Goal: Information Seeking & Learning: Learn about a topic

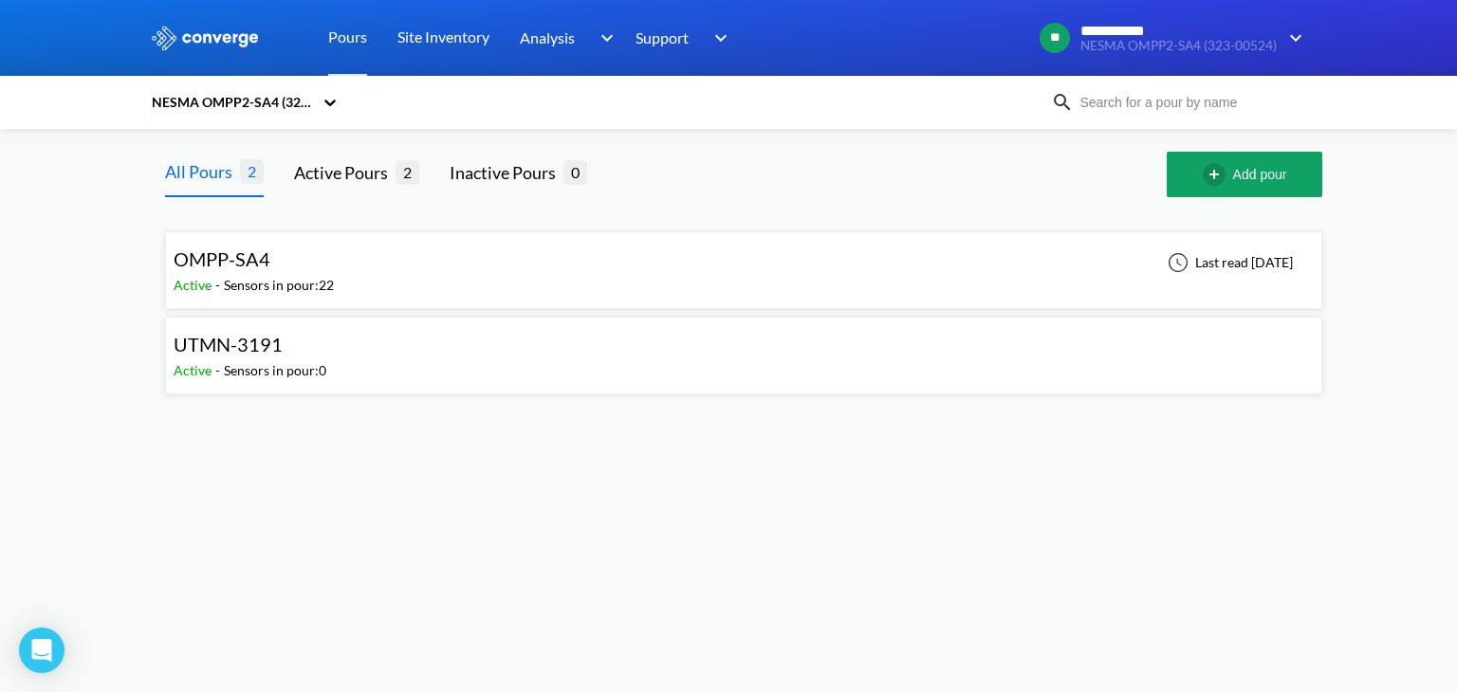
click at [303, 103] on div "NESMA OMPP2-SA4 (323-00524)" at bounding box center [231, 102] width 163 height 21
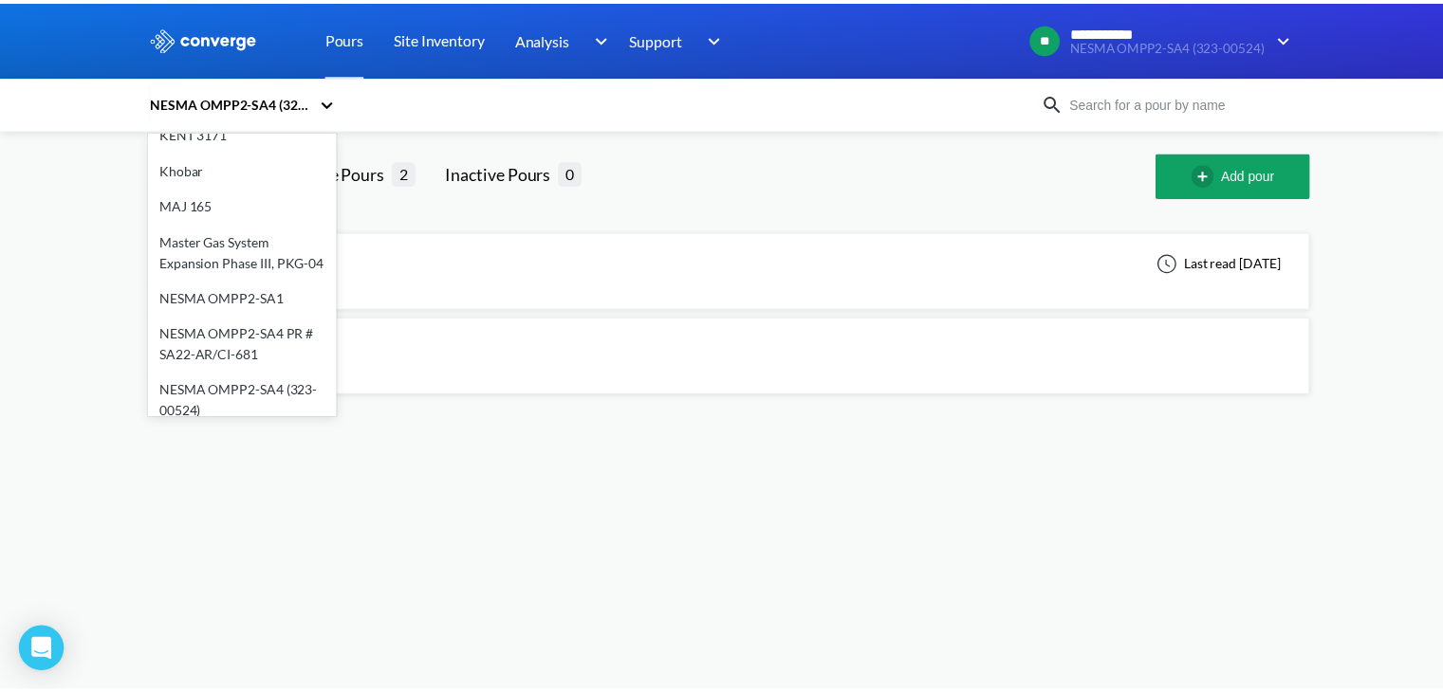
scroll to position [388, 0]
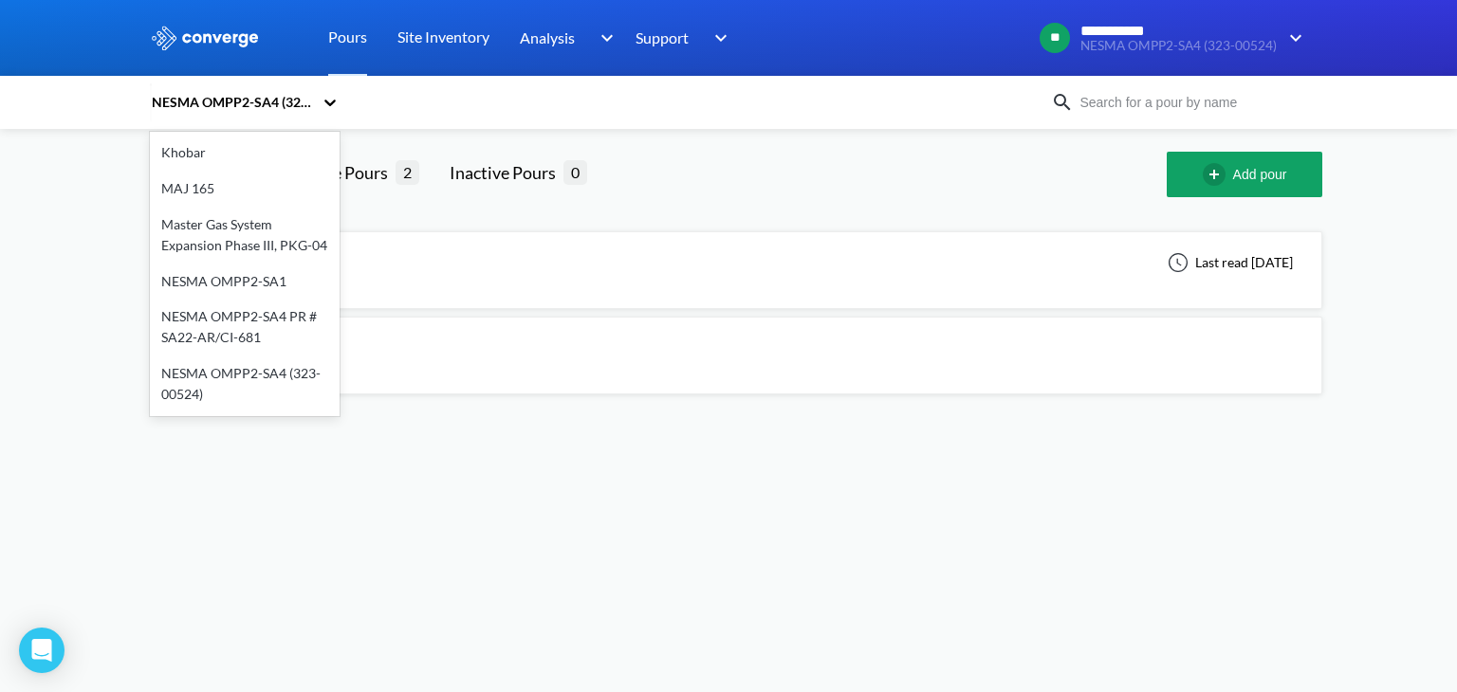
click at [254, 264] on div "NESMA OMPP2-SA1" at bounding box center [245, 282] width 190 height 36
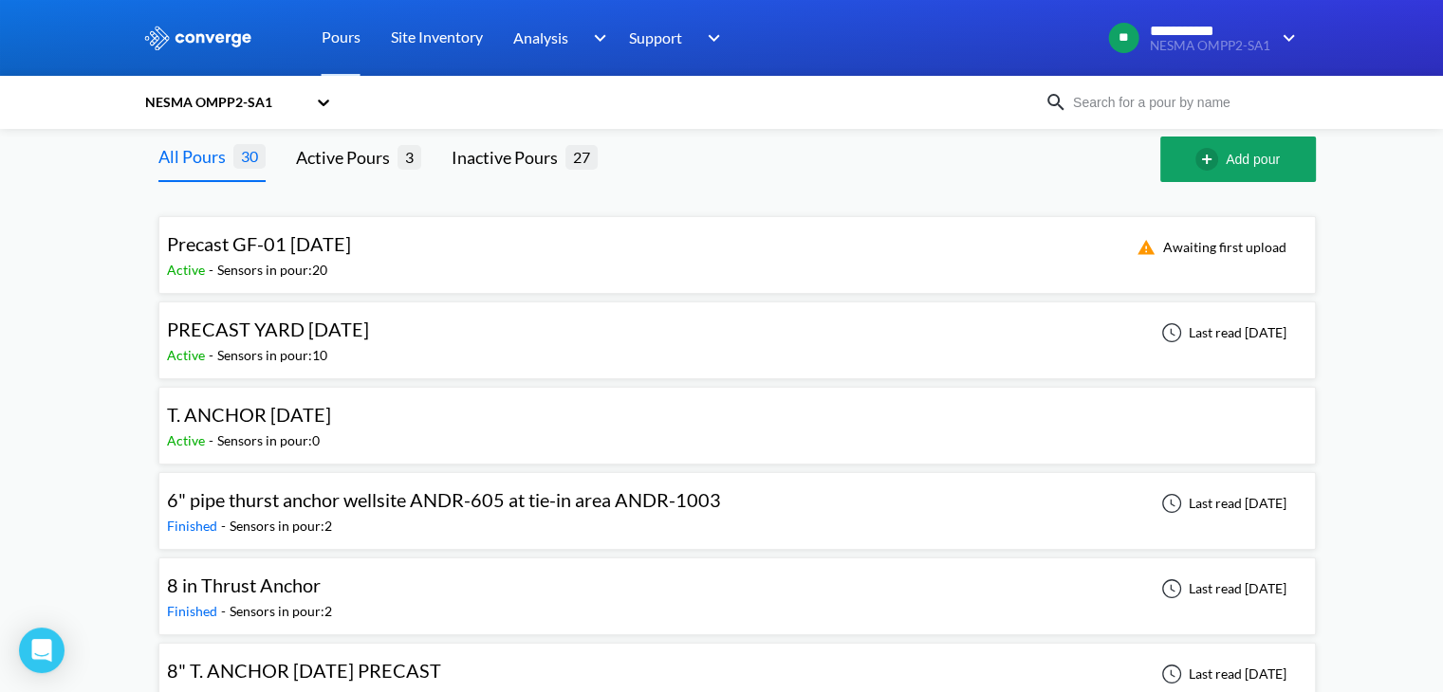
scroll to position [0, 0]
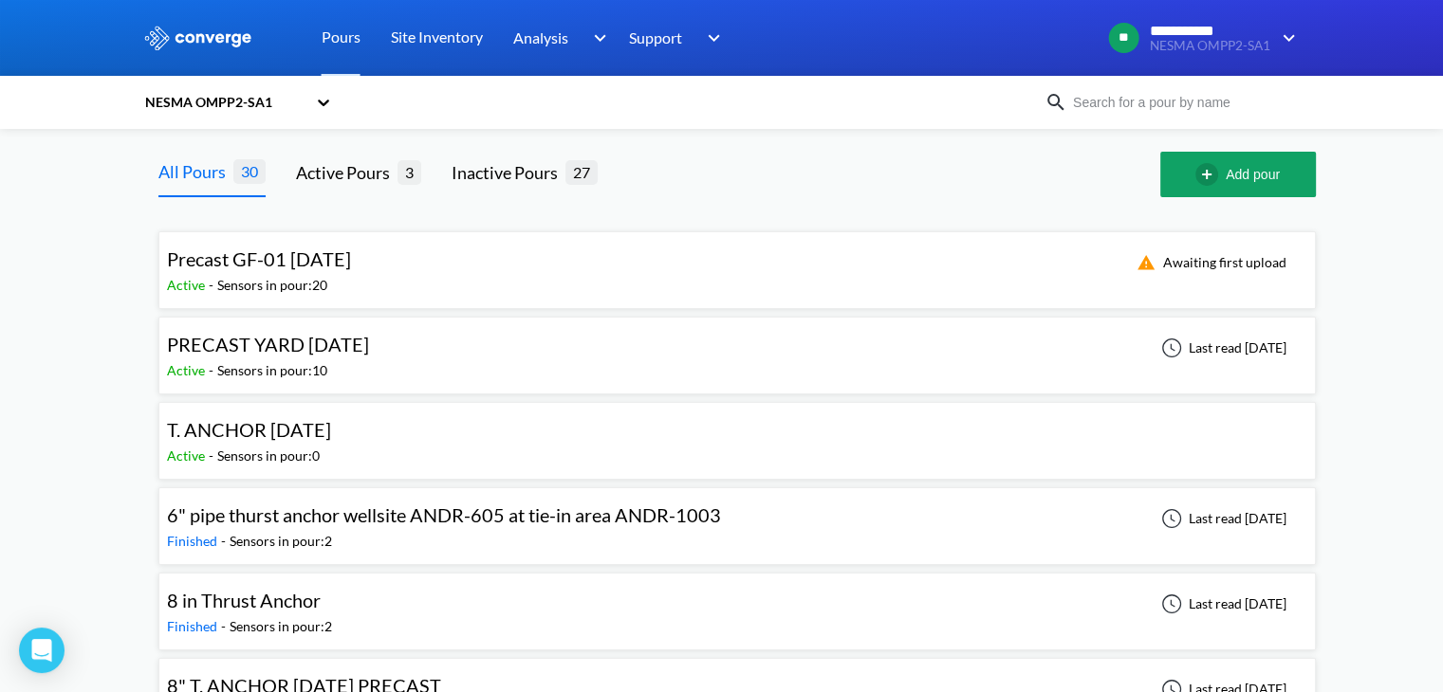
click at [351, 261] on span "Precast GF-01 [DATE]" at bounding box center [259, 259] width 184 height 23
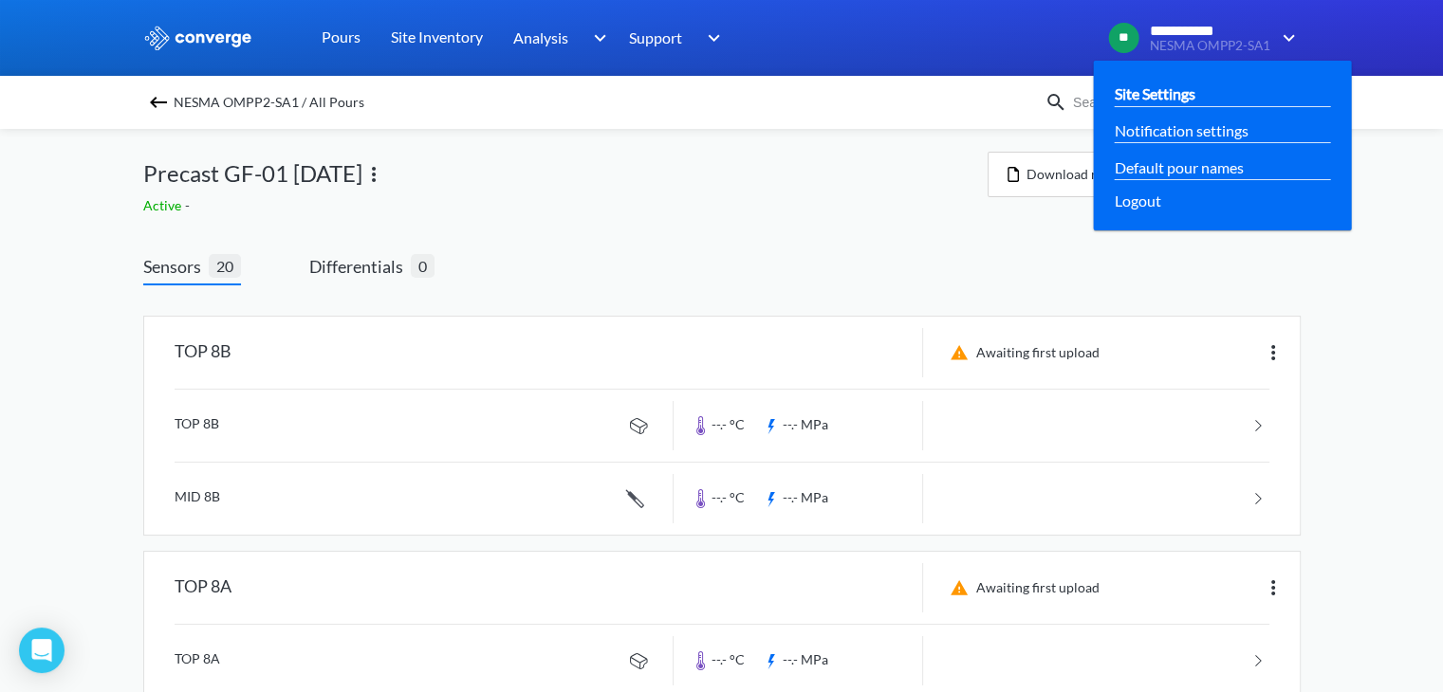
click at [1159, 88] on link "Site Settings" at bounding box center [1154, 94] width 81 height 24
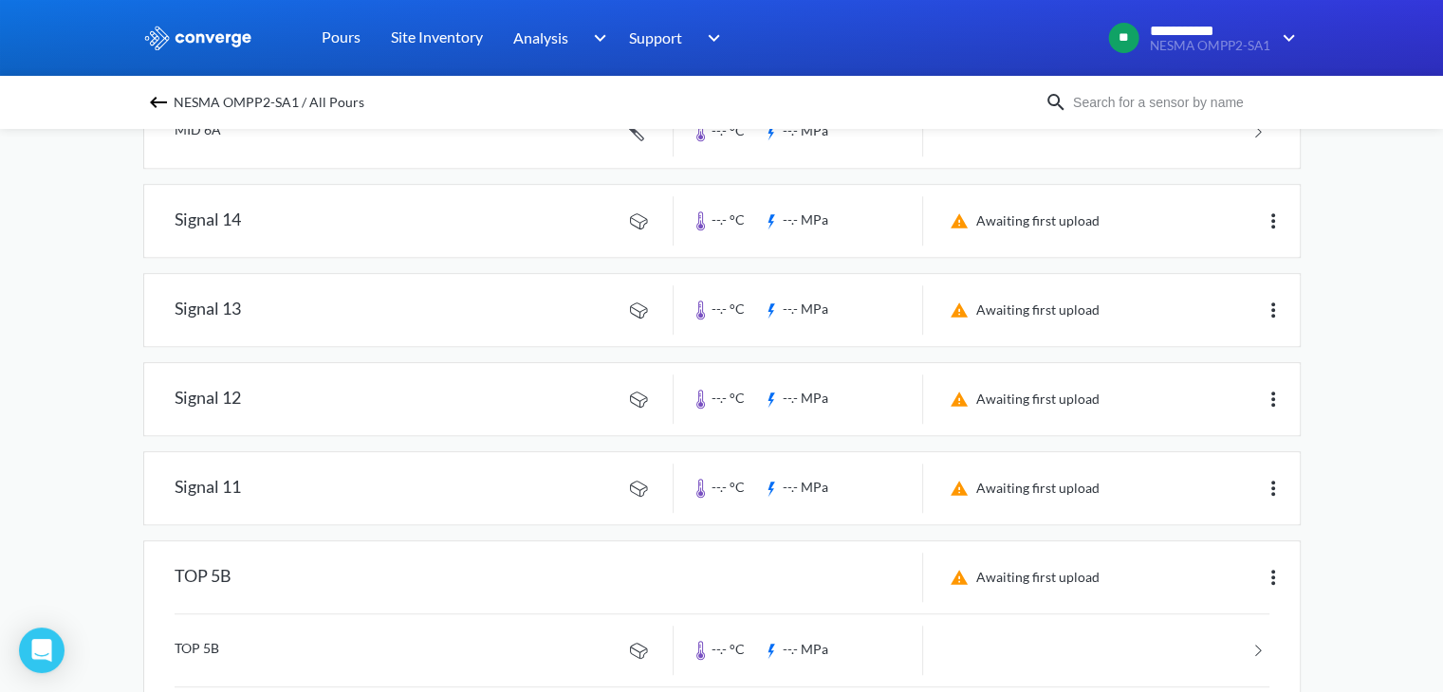
scroll to position [1548, 0]
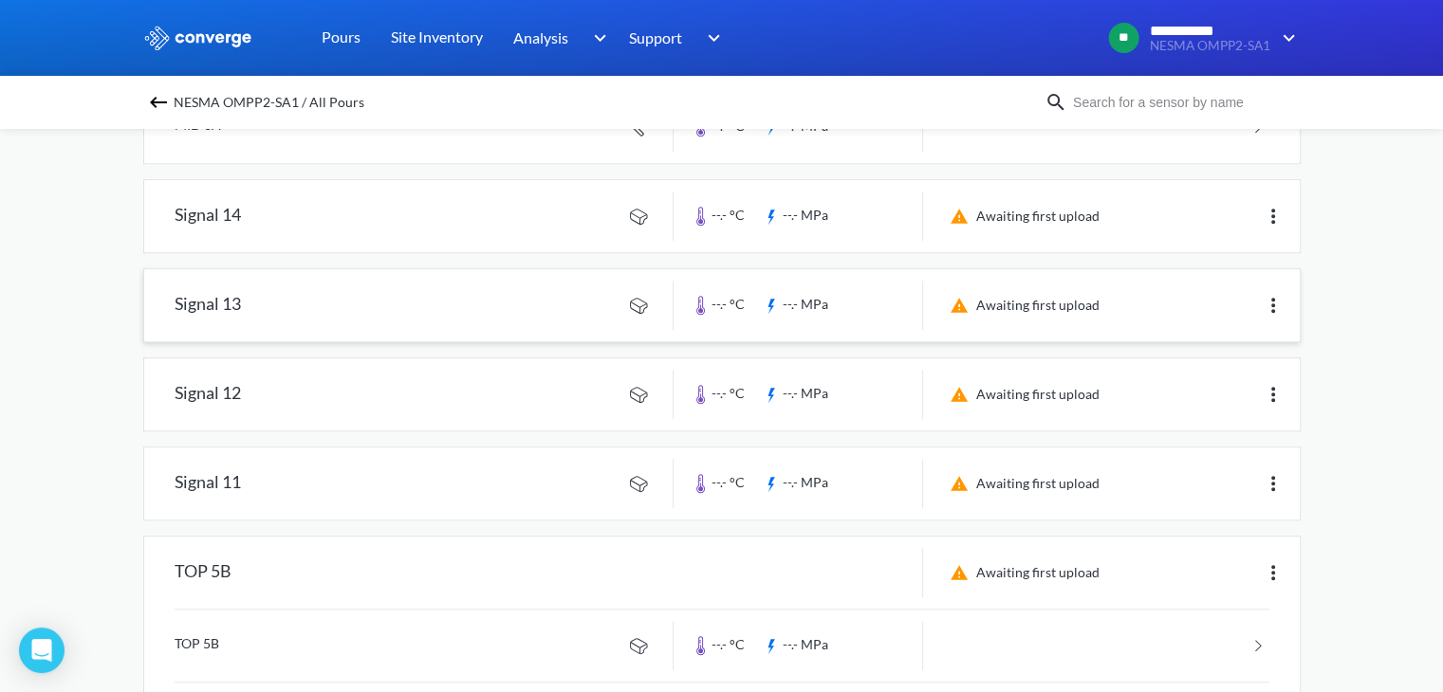
click at [204, 307] on link at bounding box center [721, 305] width 1155 height 72
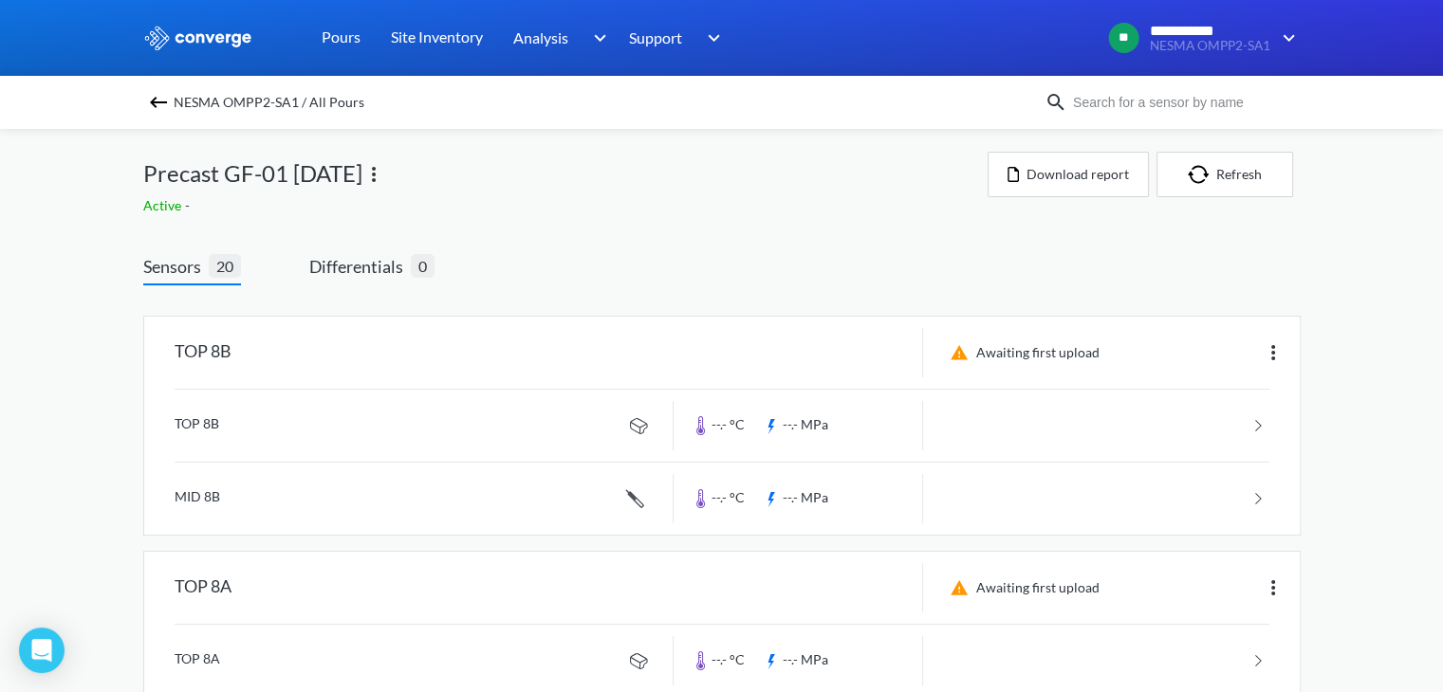
click at [163, 89] on div "NESMA OMPP2-SA1 / All Pours" at bounding box center [593, 102] width 901 height 27
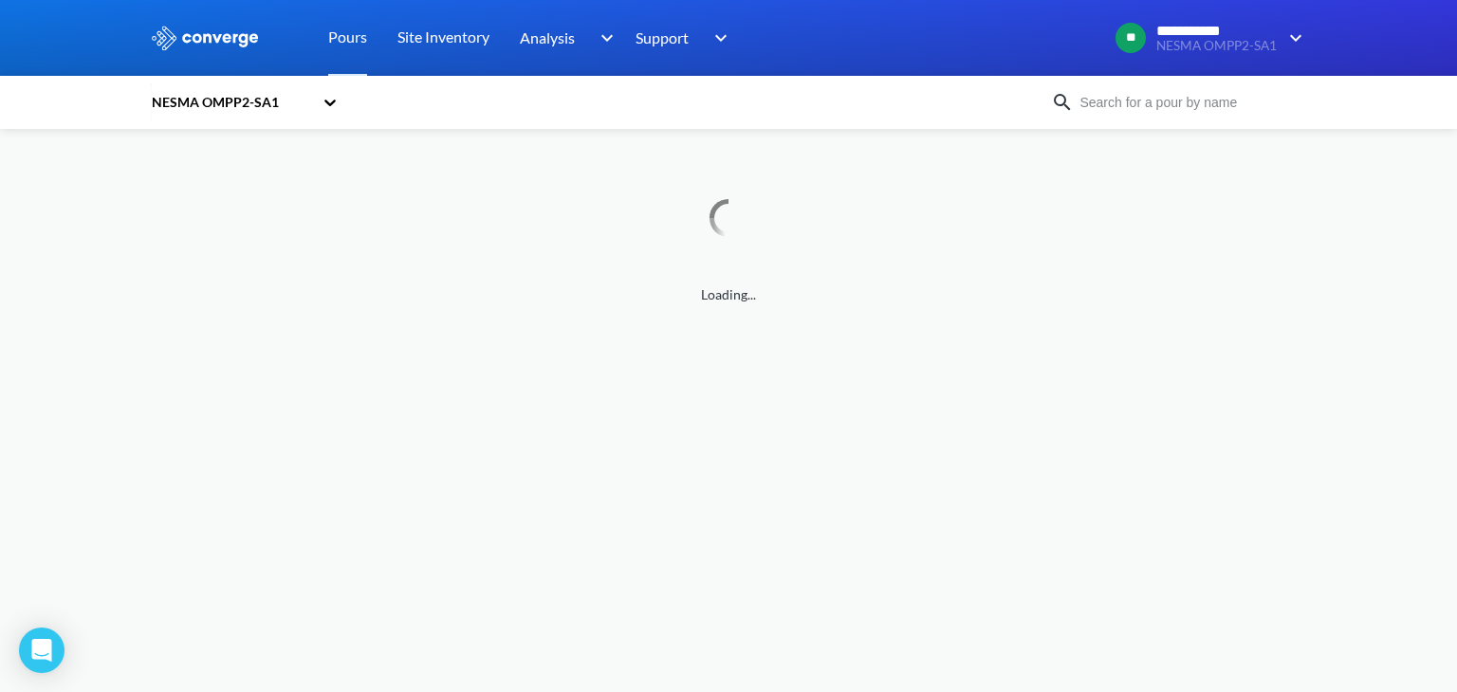
drag, startPoint x: 176, startPoint y: 97, endPoint x: 212, endPoint y: 114, distance: 39.9
click at [212, 114] on div "NESMA OMPP2-SA1" at bounding box center [235, 103] width 171 height 44
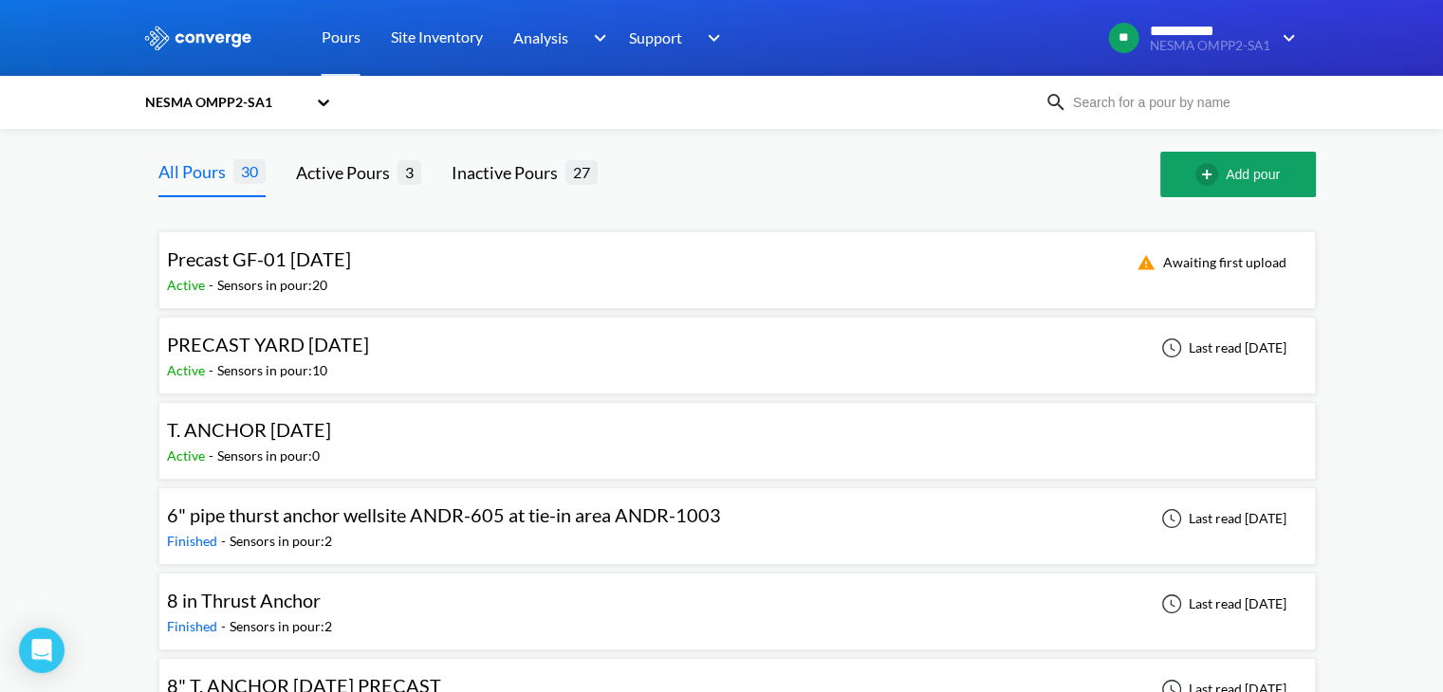
click at [748, 152] on div at bounding box center [894, 175] width 532 height 46
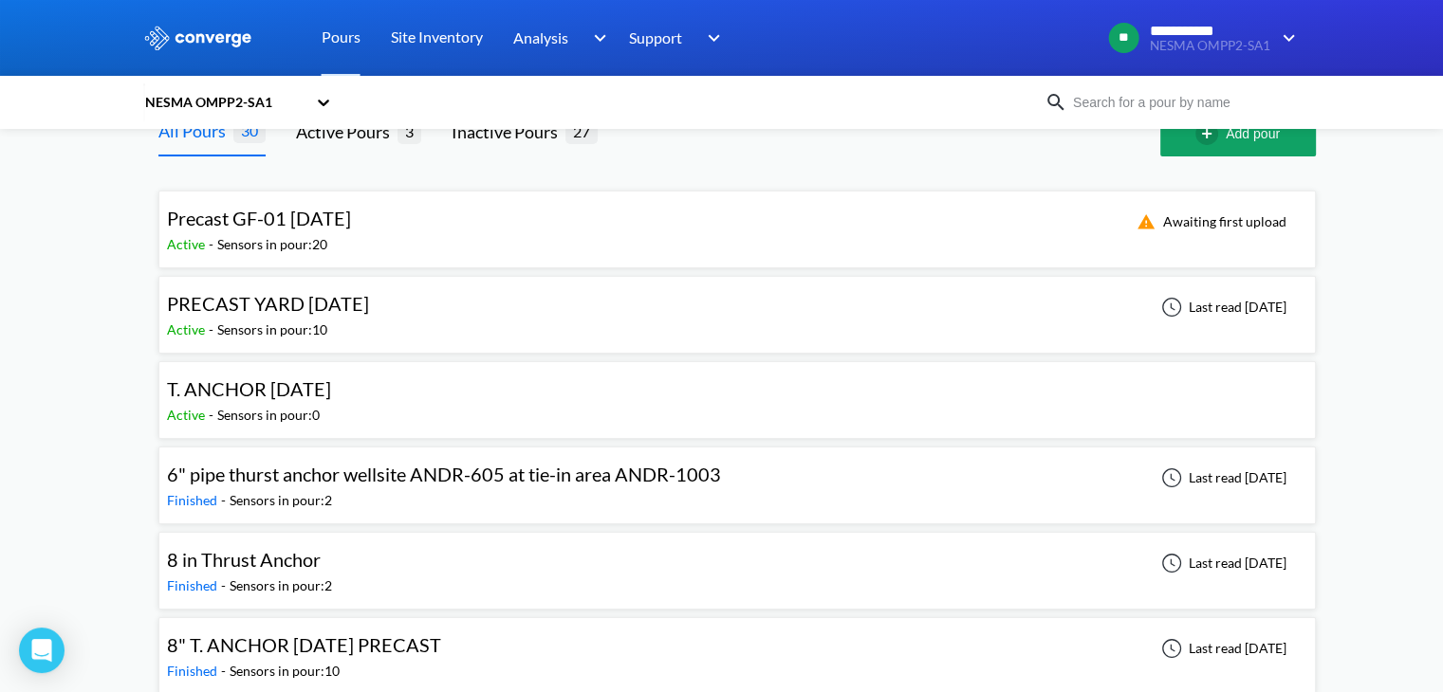
scroll to position [38, 0]
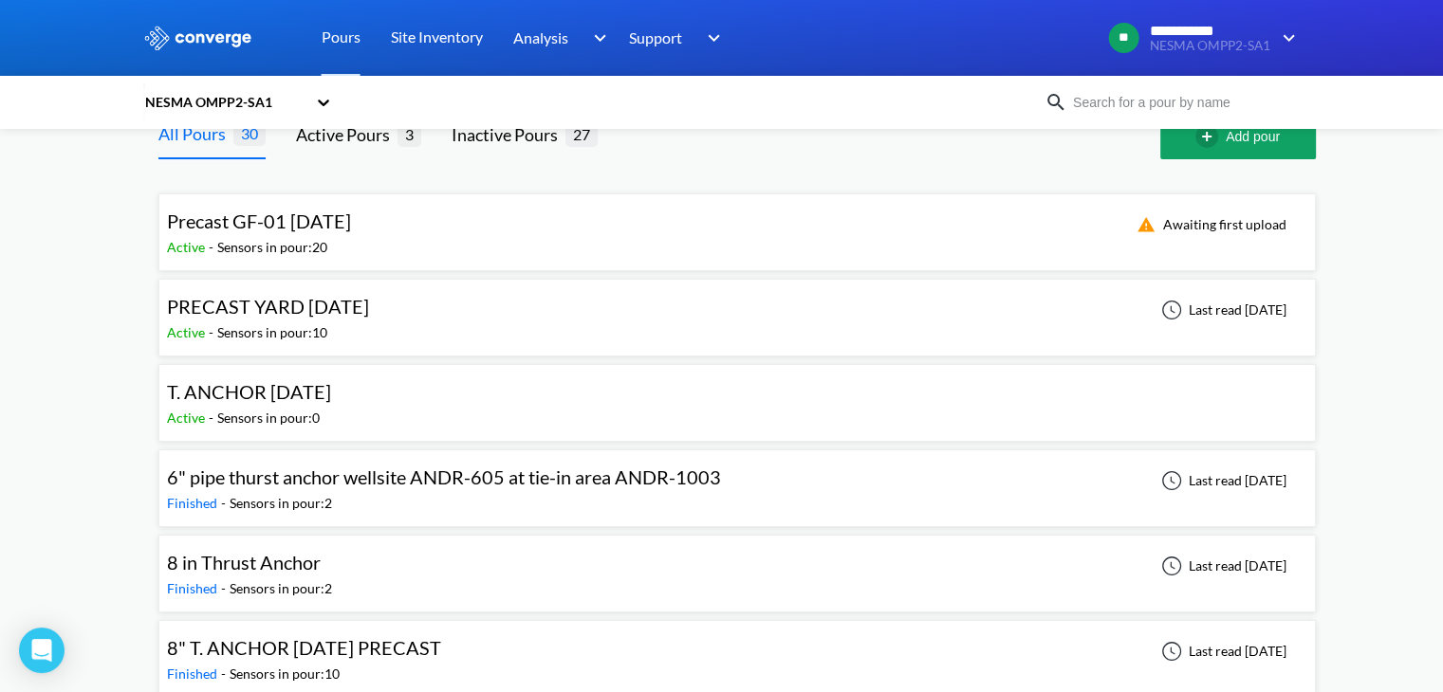
click at [378, 322] on div "Active - Sensors in pour: 10" at bounding box center [273, 332] width 212 height 21
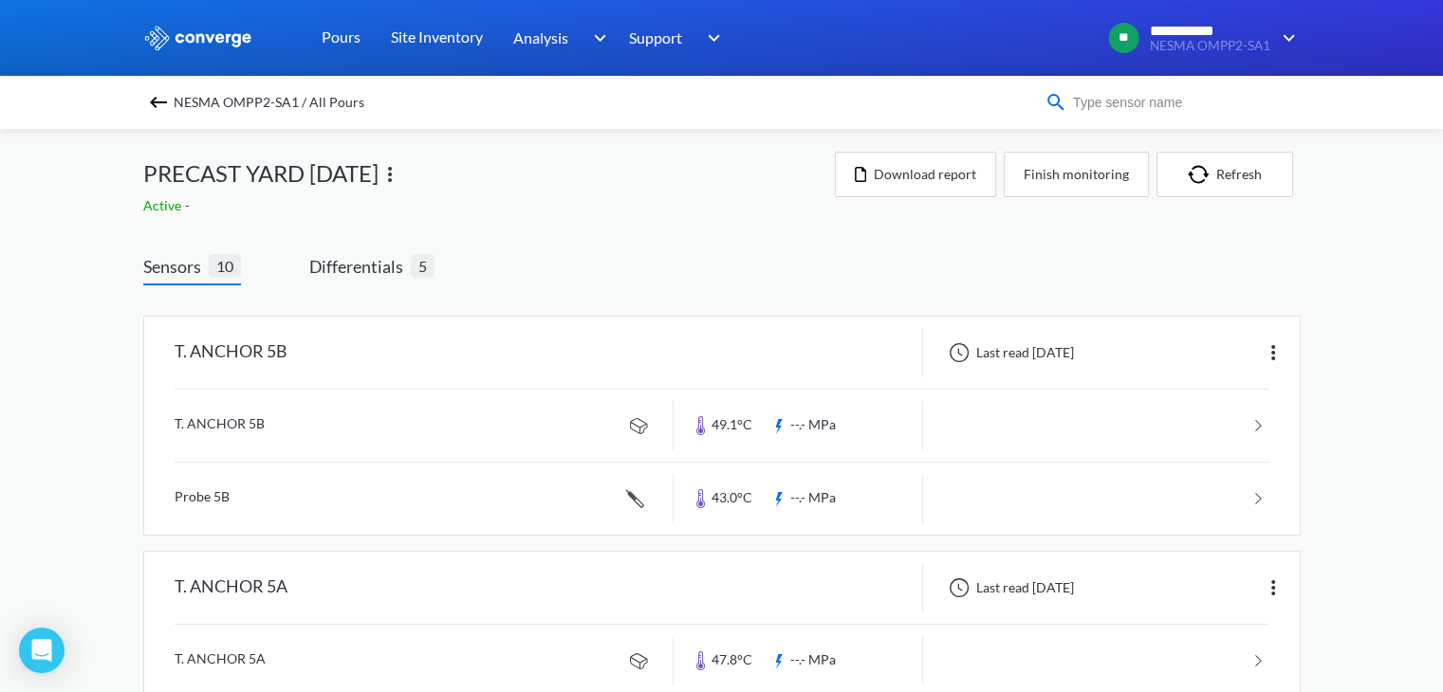
drag, startPoint x: 1303, startPoint y: 111, endPoint x: 964, endPoint y: 210, distance: 353.6
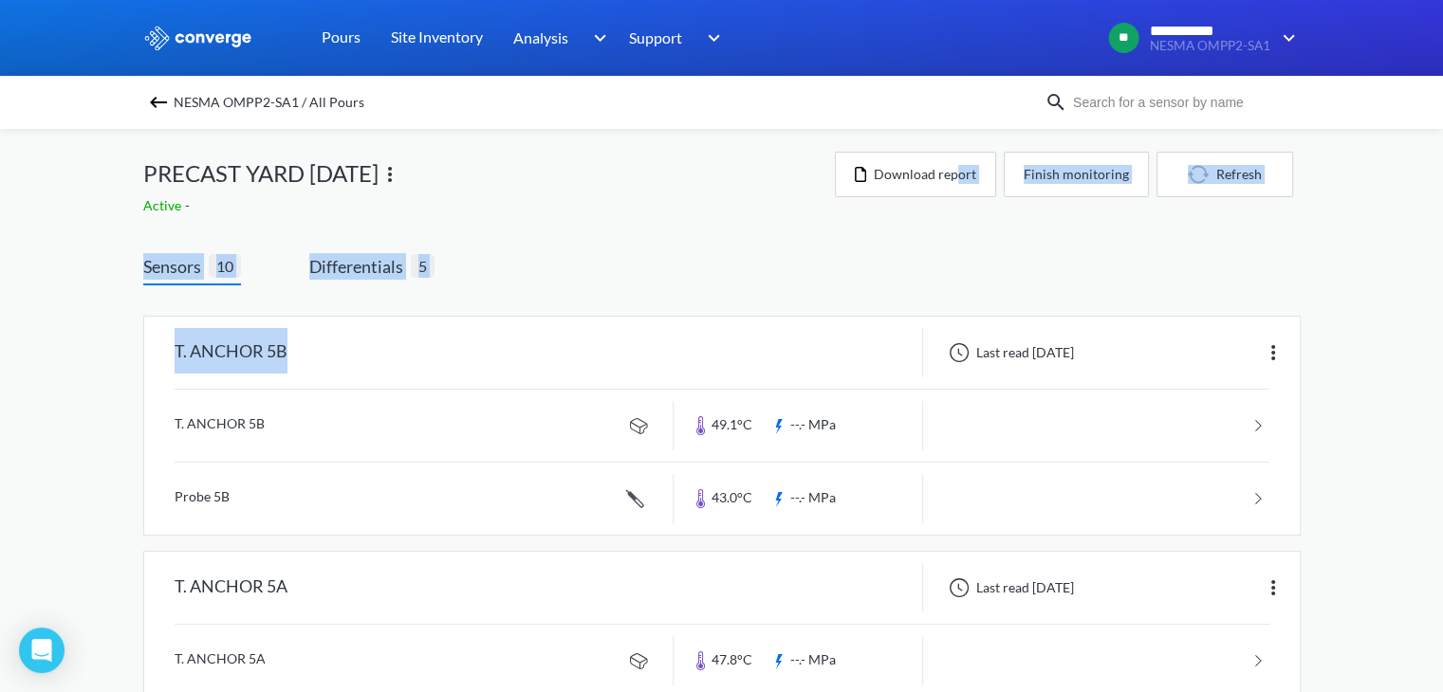
drag, startPoint x: 964, startPoint y: 210, endPoint x: 396, endPoint y: 287, distance: 572.5
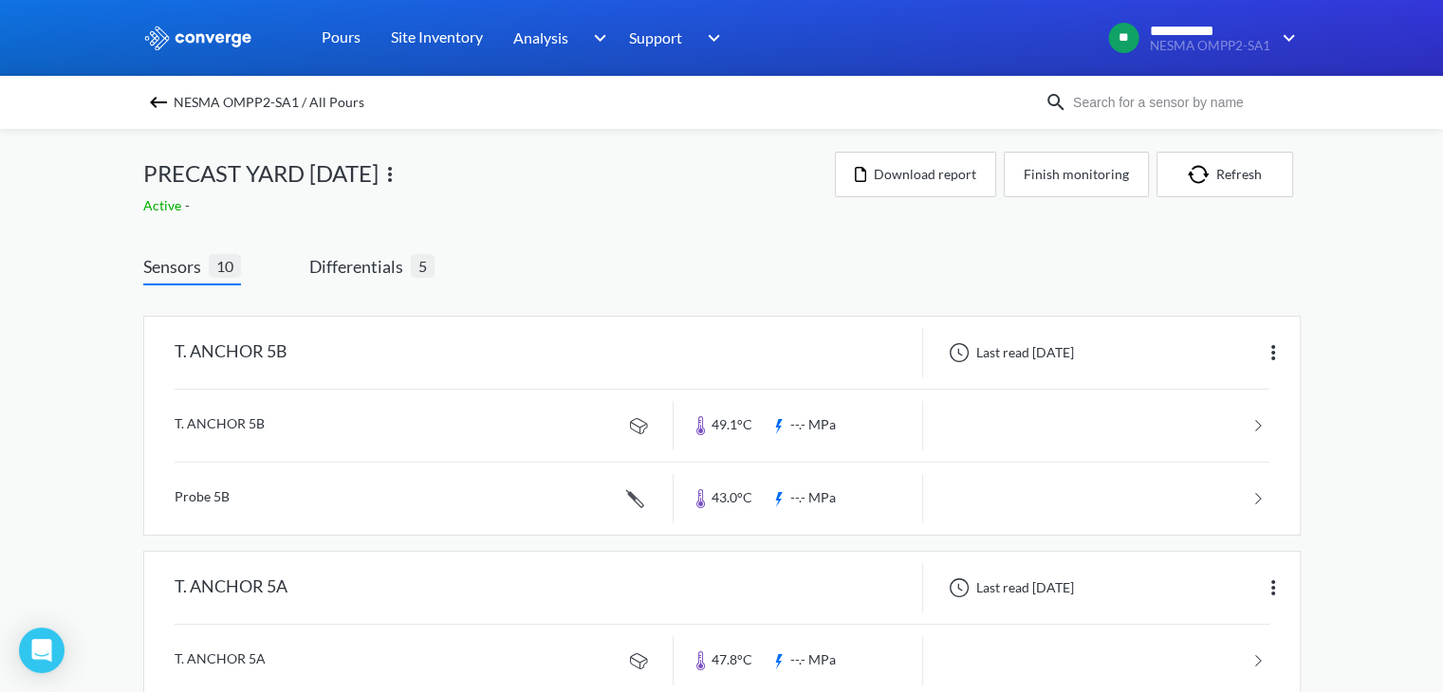
drag, startPoint x: 523, startPoint y: 217, endPoint x: 285, endPoint y: 193, distance: 239.2
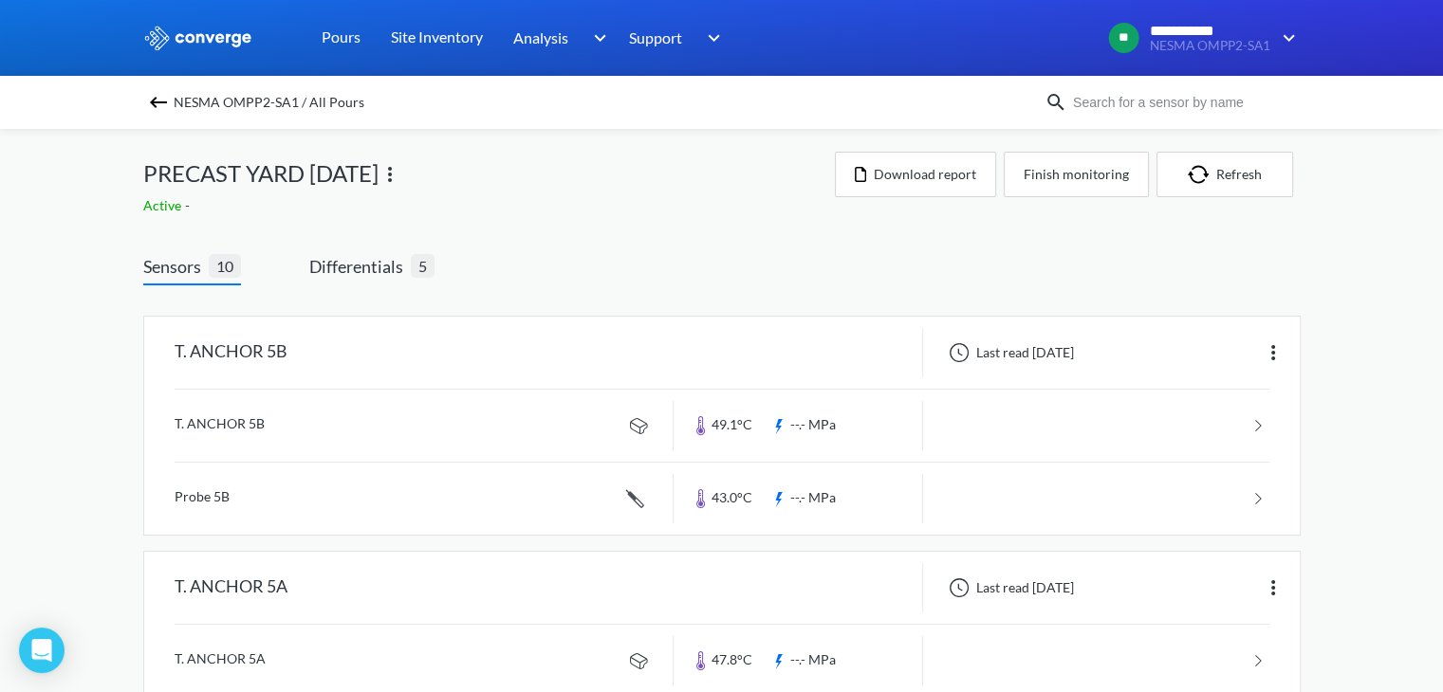
click at [1385, 121] on div "NESMA OMPP2-SA1 / All Pours" at bounding box center [721, 102] width 1443 height 53
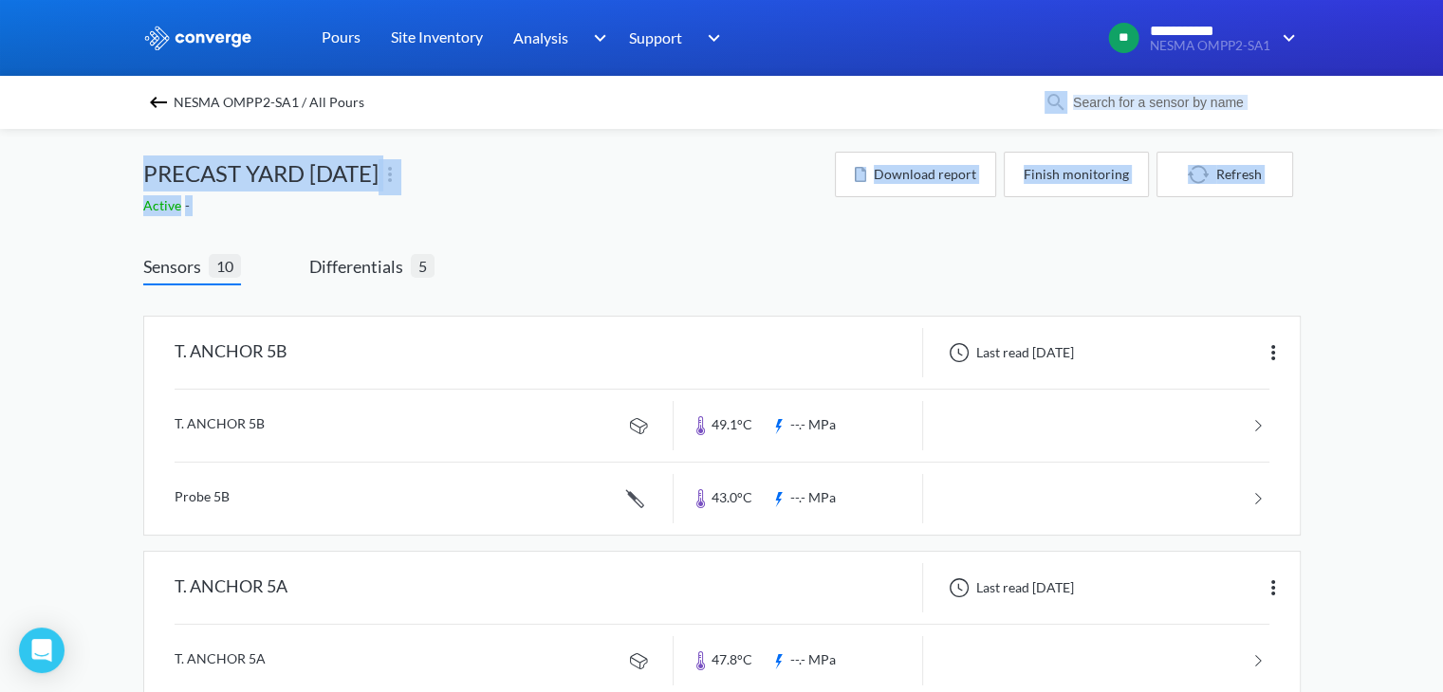
drag, startPoint x: 1385, startPoint y: 121, endPoint x: 1293, endPoint y: 193, distance: 116.3
click at [741, 417] on link at bounding box center [722, 426] width 1095 height 72
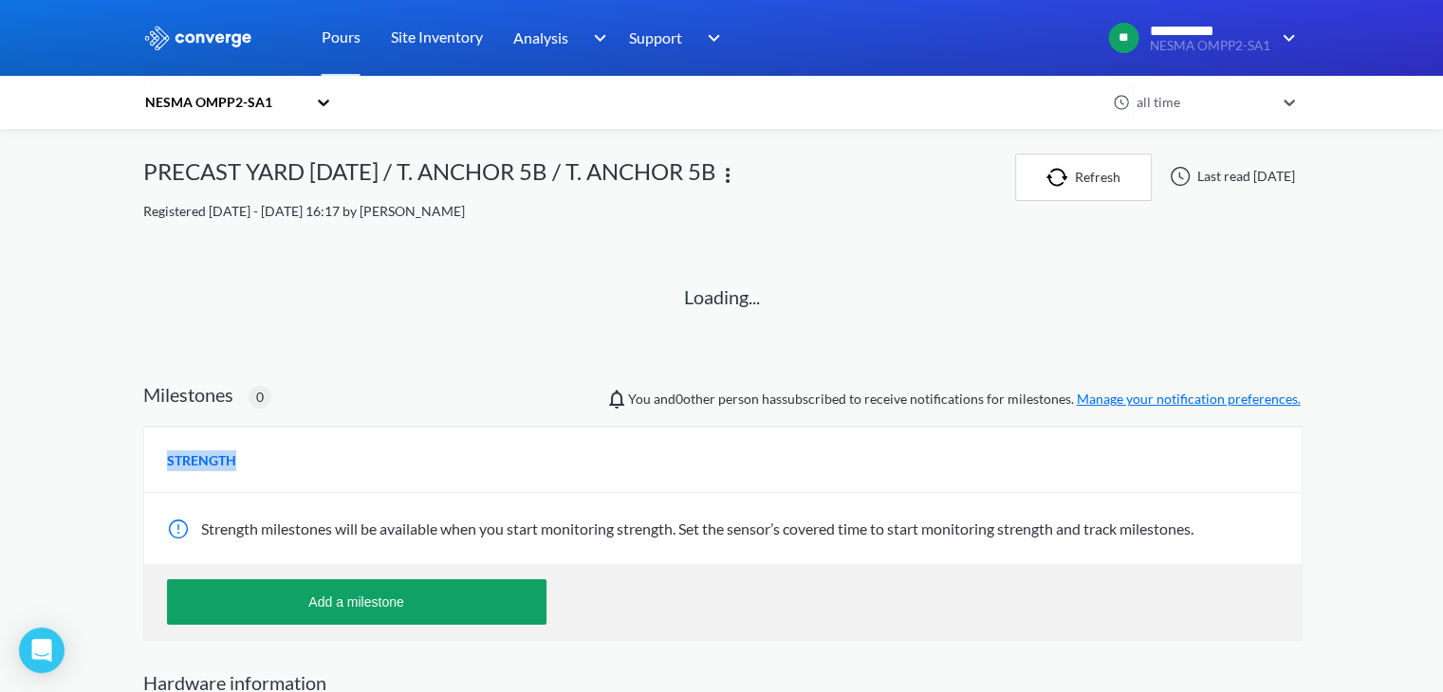
click at [741, 417] on div "Milestones 0 You and 0 other person has subscribed to receive notifications for…" at bounding box center [721, 510] width 1157 height 261
drag, startPoint x: 741, startPoint y: 417, endPoint x: 856, endPoint y: 445, distance: 118.0
click at [856, 445] on div "Milestones 0 You and 0 other person has subscribed to receive notifications for…" at bounding box center [721, 510] width 1157 height 261
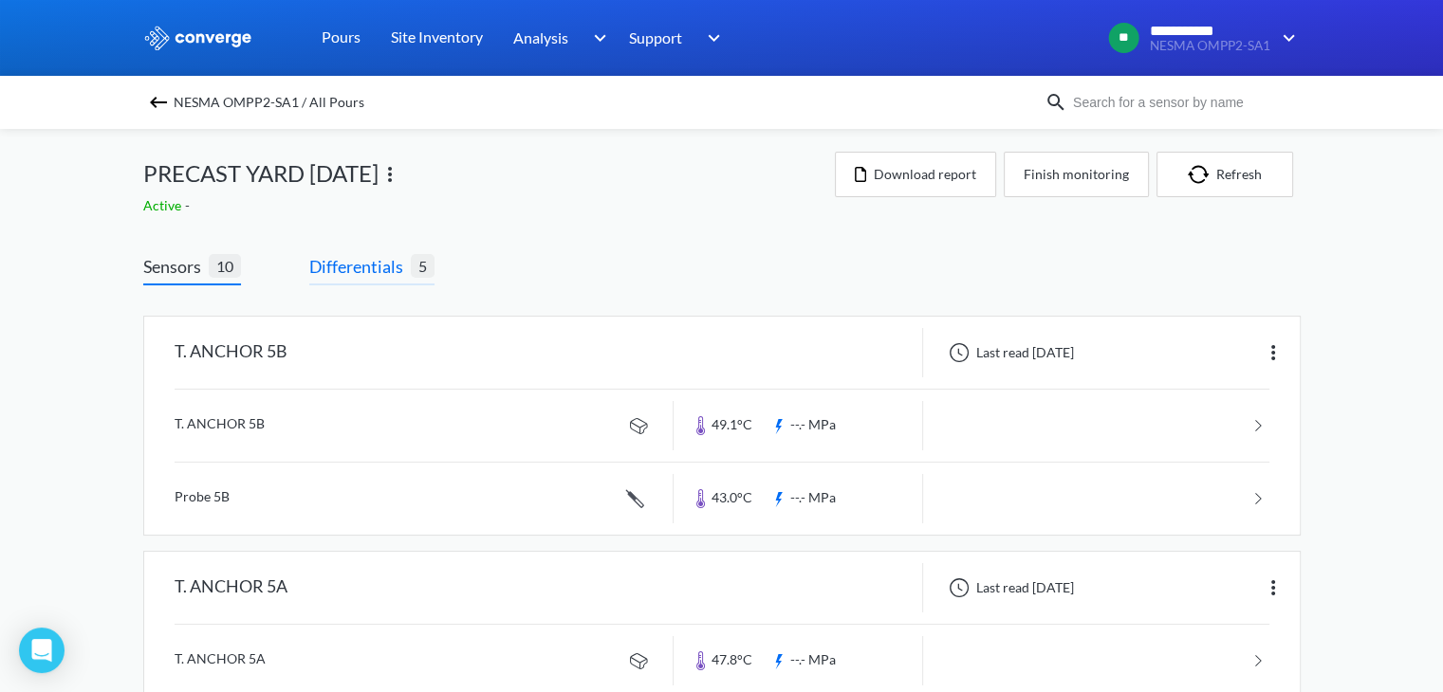
click at [349, 270] on span "Differentials" at bounding box center [359, 266] width 101 height 27
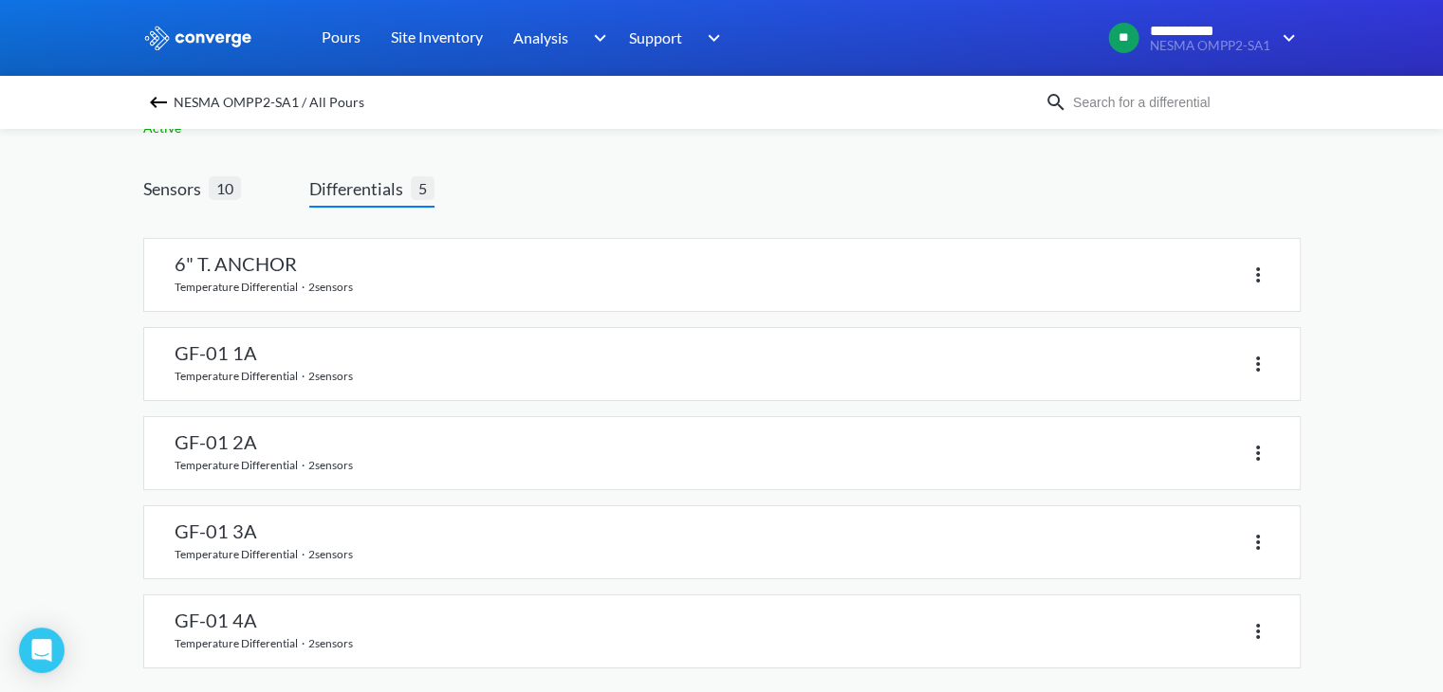
scroll to position [89, 0]
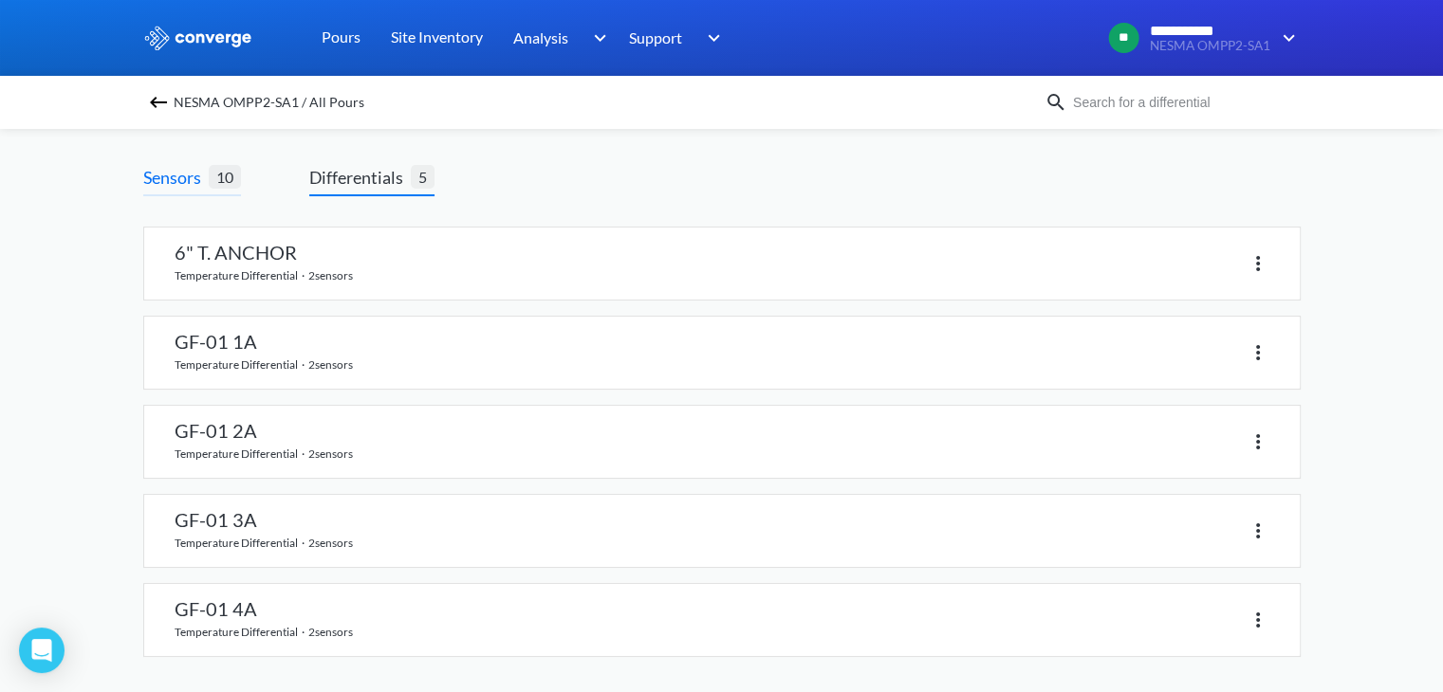
click at [193, 177] on span "Sensors" at bounding box center [175, 177] width 65 height 27
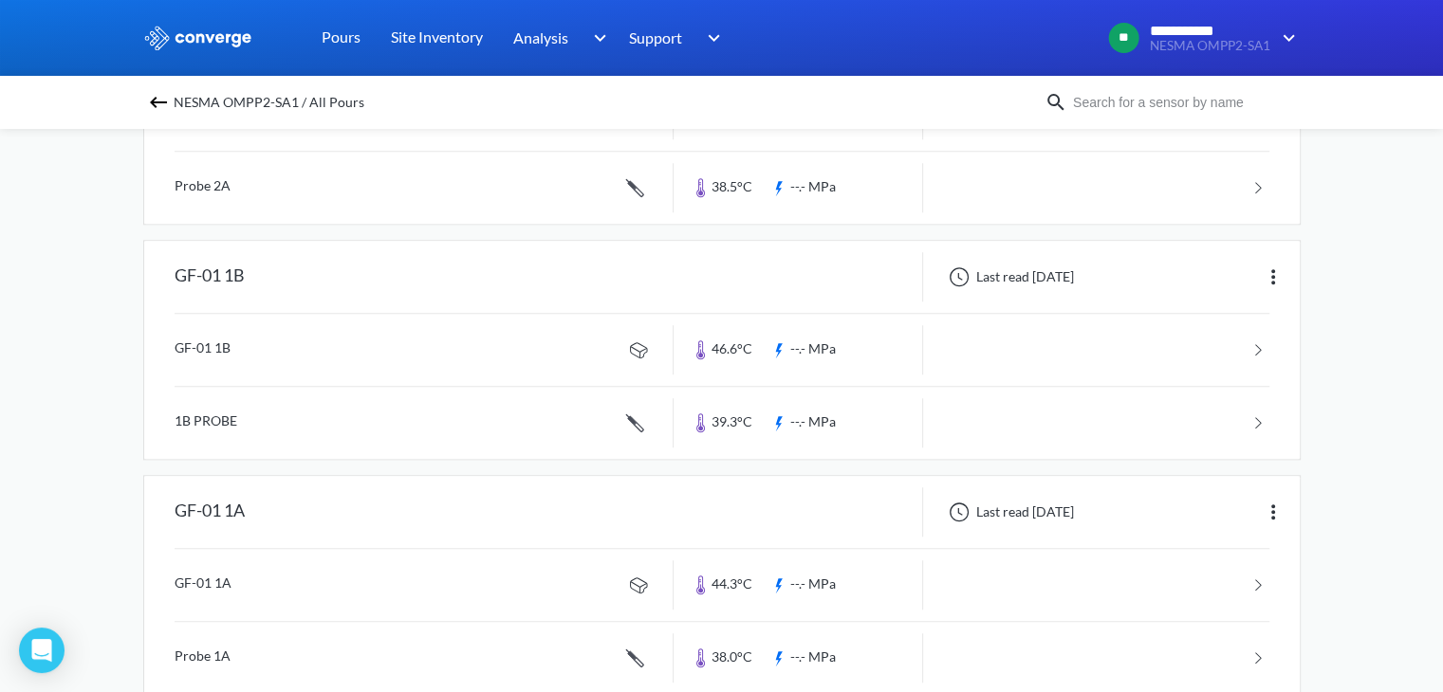
scroll to position [1990, 0]
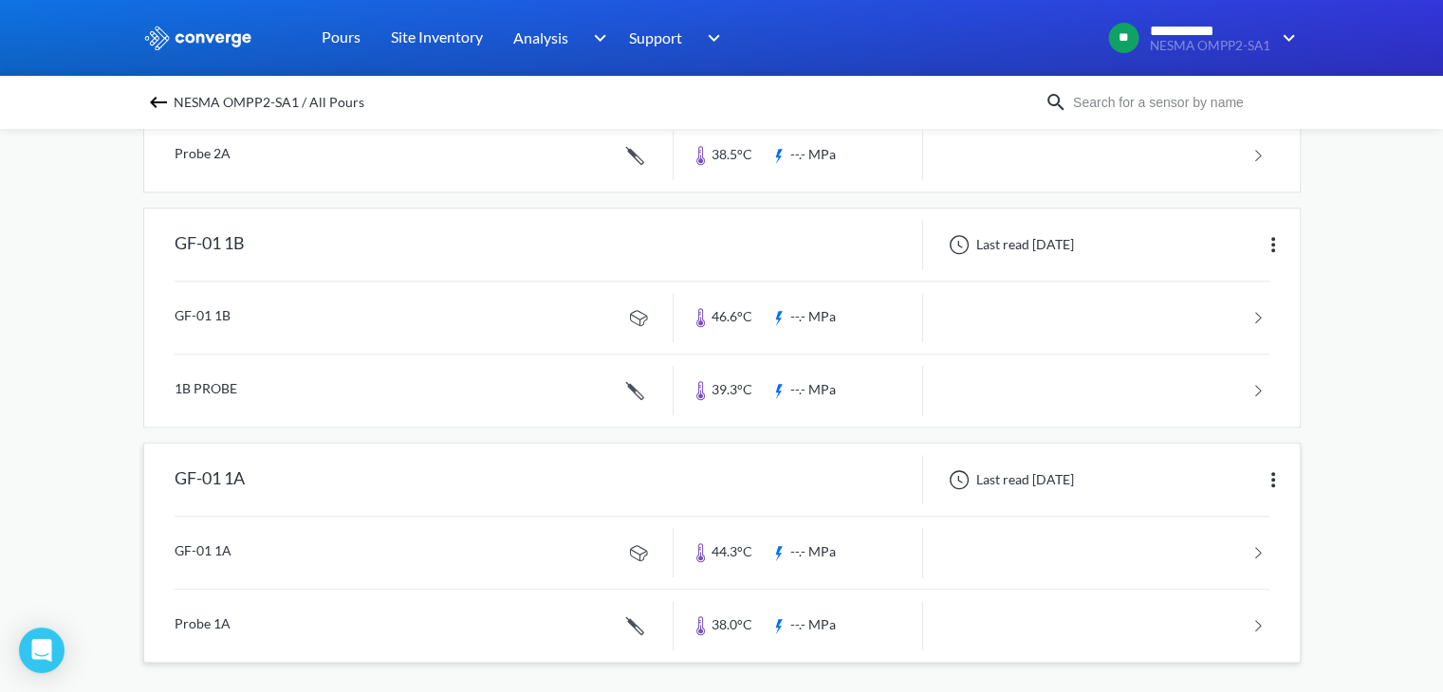
click at [186, 548] on link at bounding box center [722, 553] width 1095 height 72
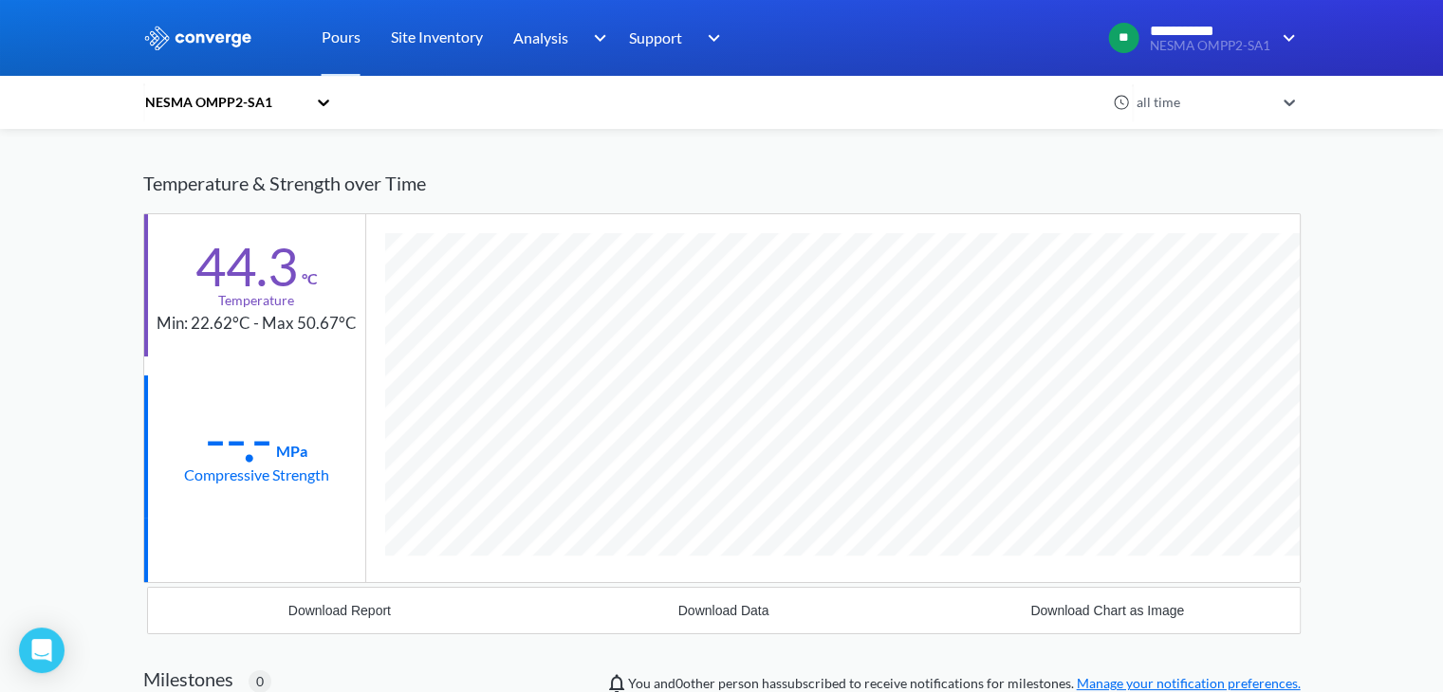
scroll to position [50, 0]
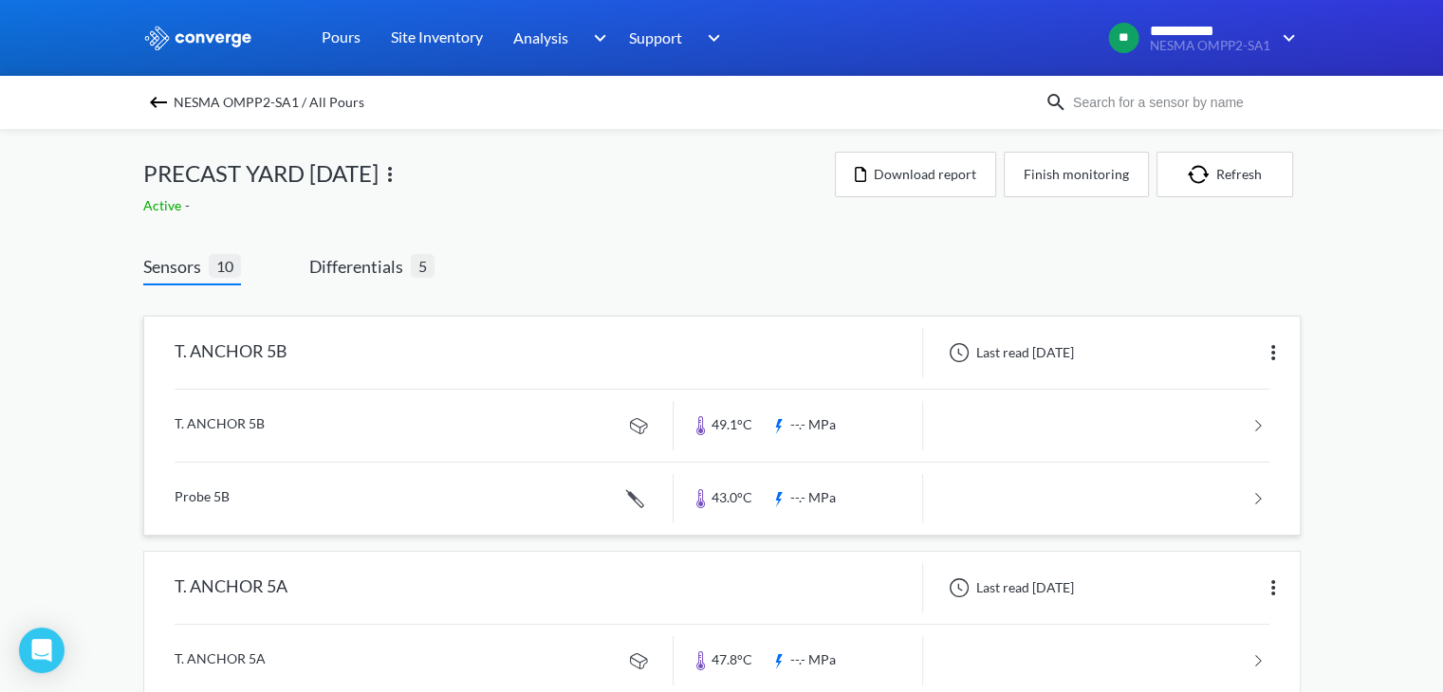
click at [248, 419] on link at bounding box center [722, 426] width 1095 height 72
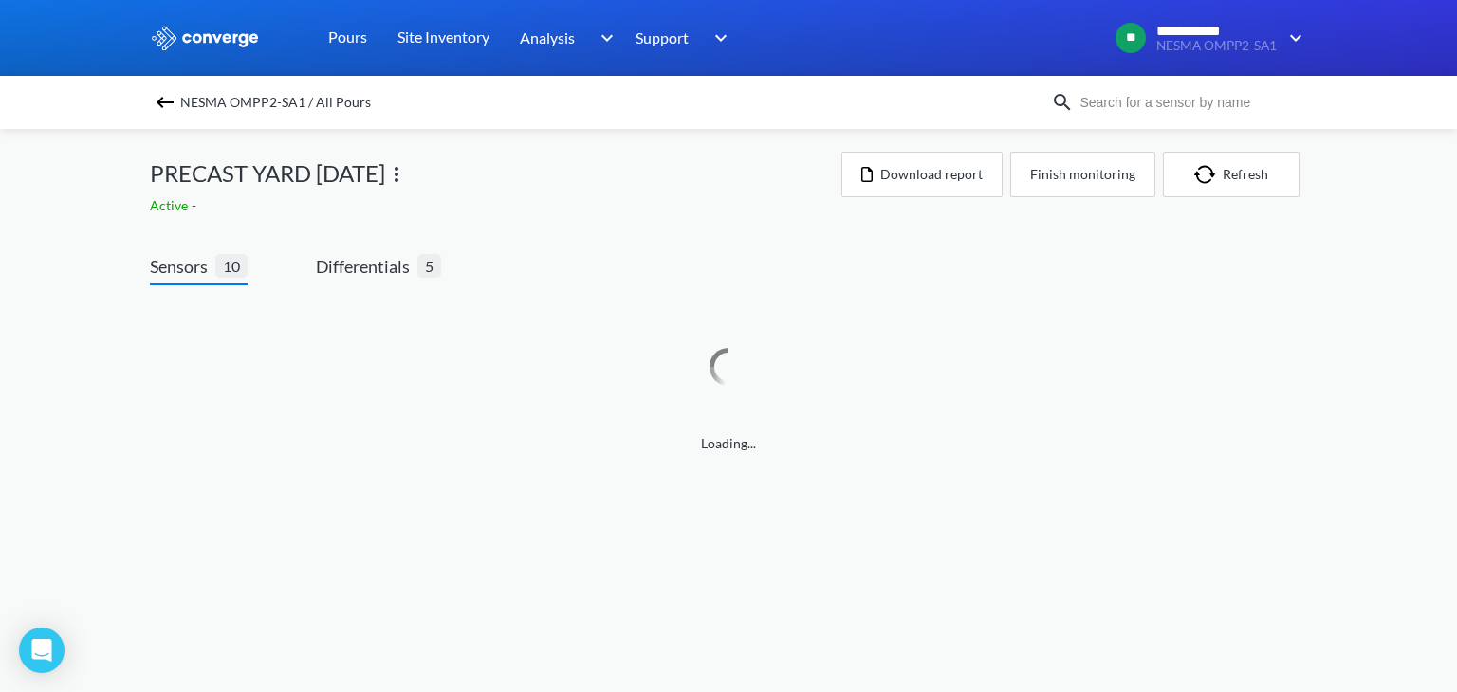
click at [178, 107] on div "**********" at bounding box center [728, 246] width 1457 height 492
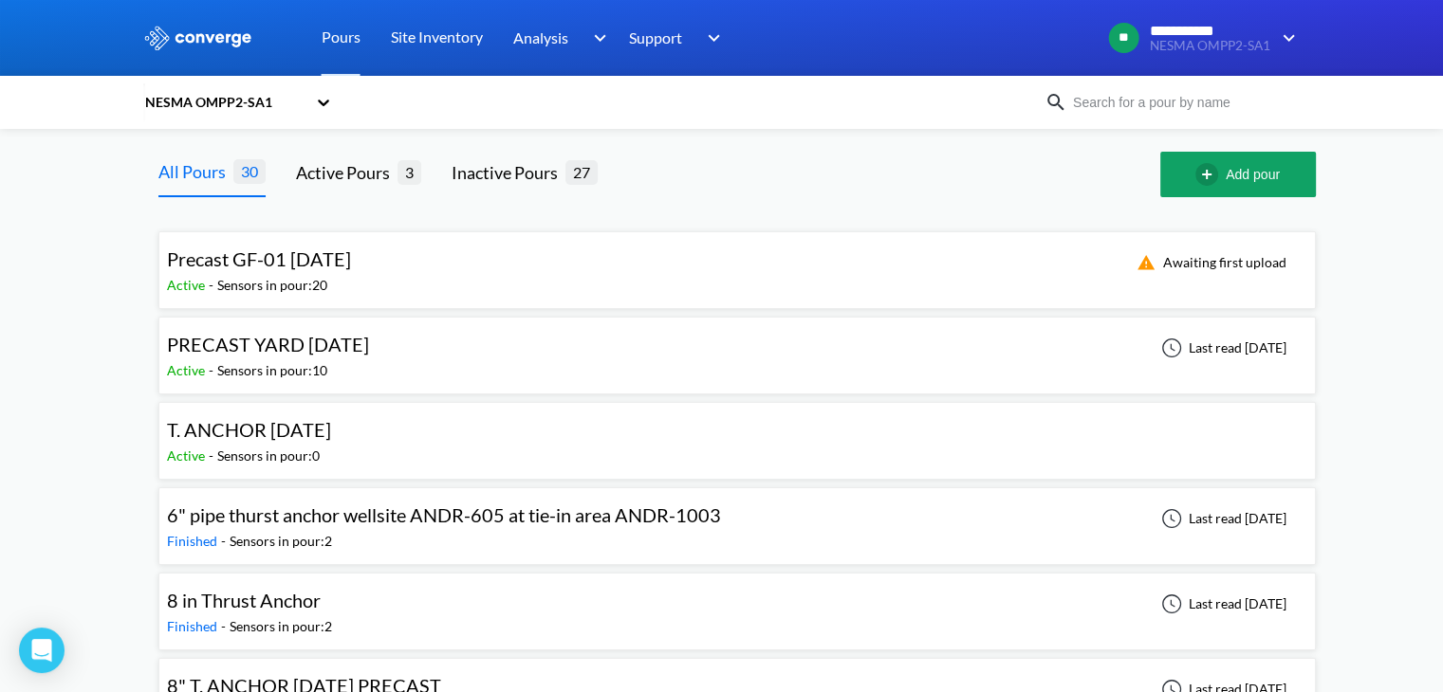
click at [713, 182] on div at bounding box center [894, 175] width 532 height 46
click at [360, 275] on div "Active - Sensors in pour: 20" at bounding box center [263, 285] width 193 height 21
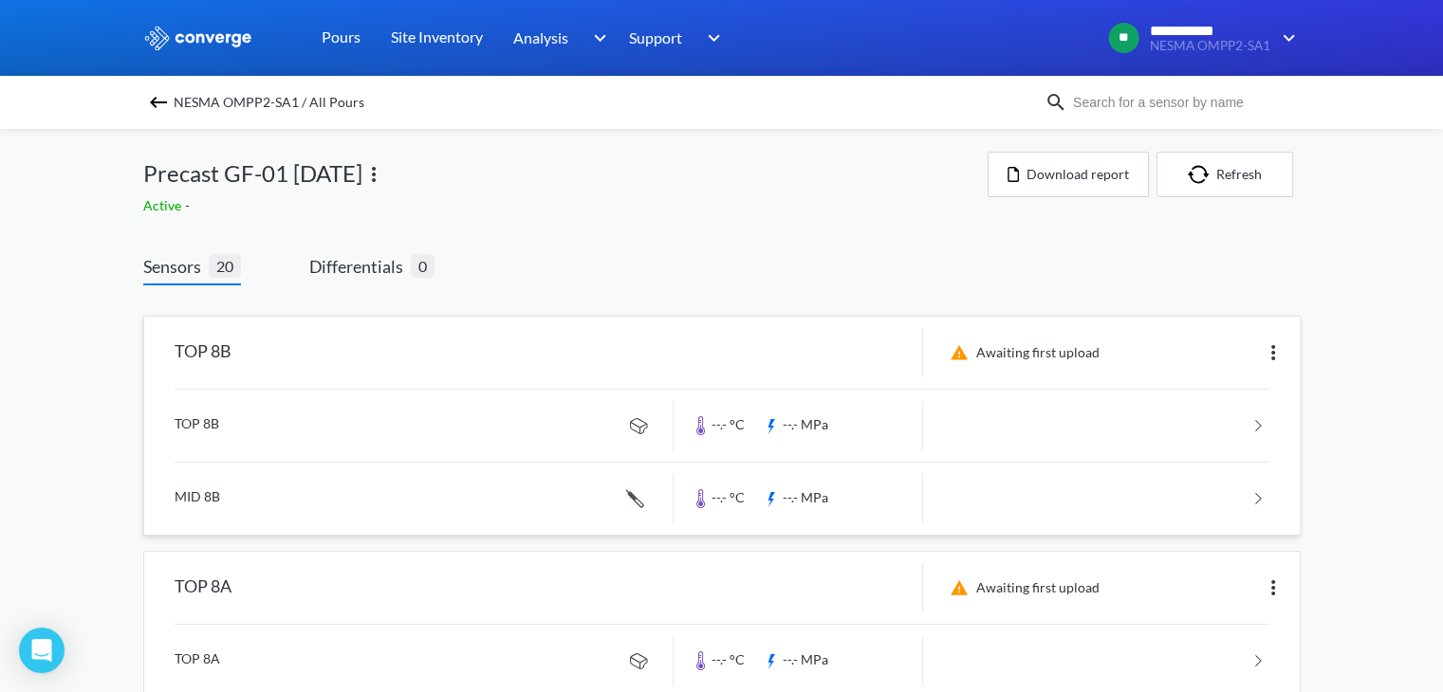
click at [178, 422] on link at bounding box center [722, 426] width 1095 height 72
click at [1275, 353] on img at bounding box center [1272, 352] width 23 height 23
click at [1240, 358] on div "Edit" at bounding box center [1223, 353] width 121 height 36
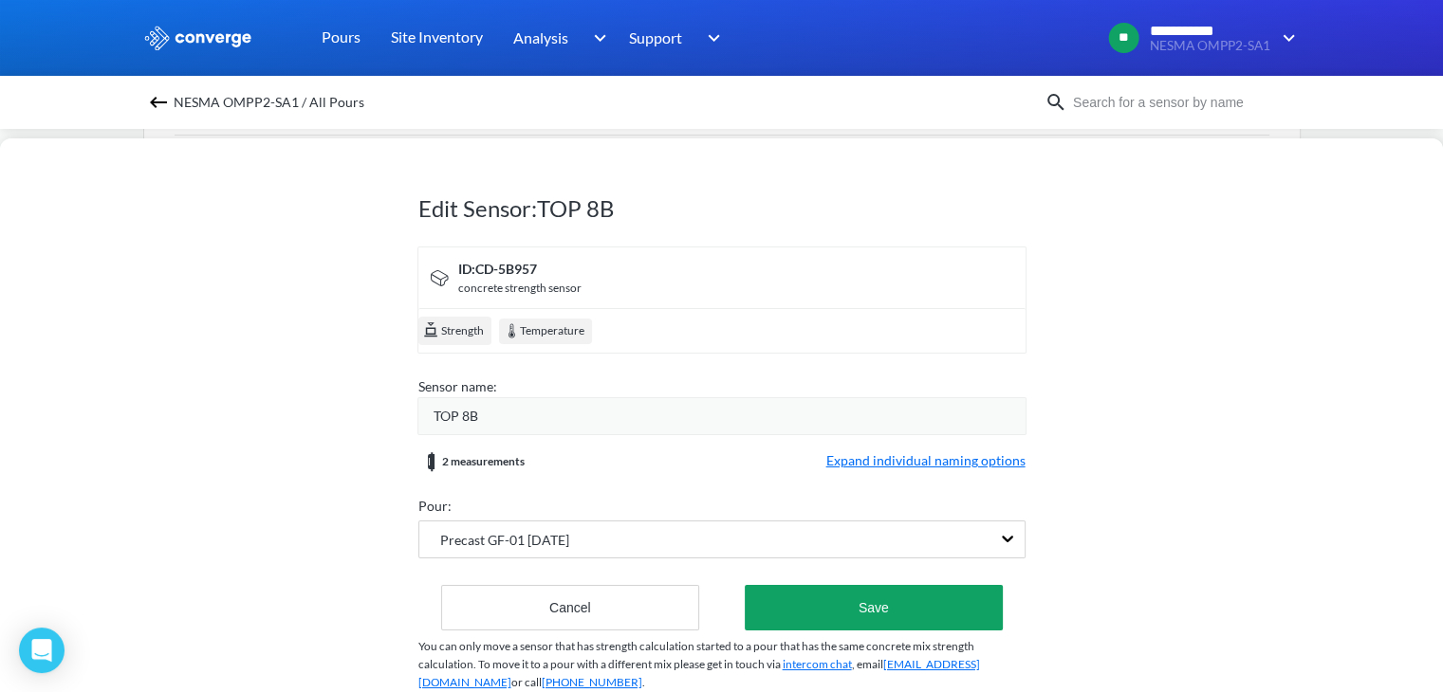
scroll to position [119, 0]
click at [554, 331] on div "Temperature" at bounding box center [545, 332] width 93 height 26
click at [156, 105] on img at bounding box center [158, 102] width 23 height 23
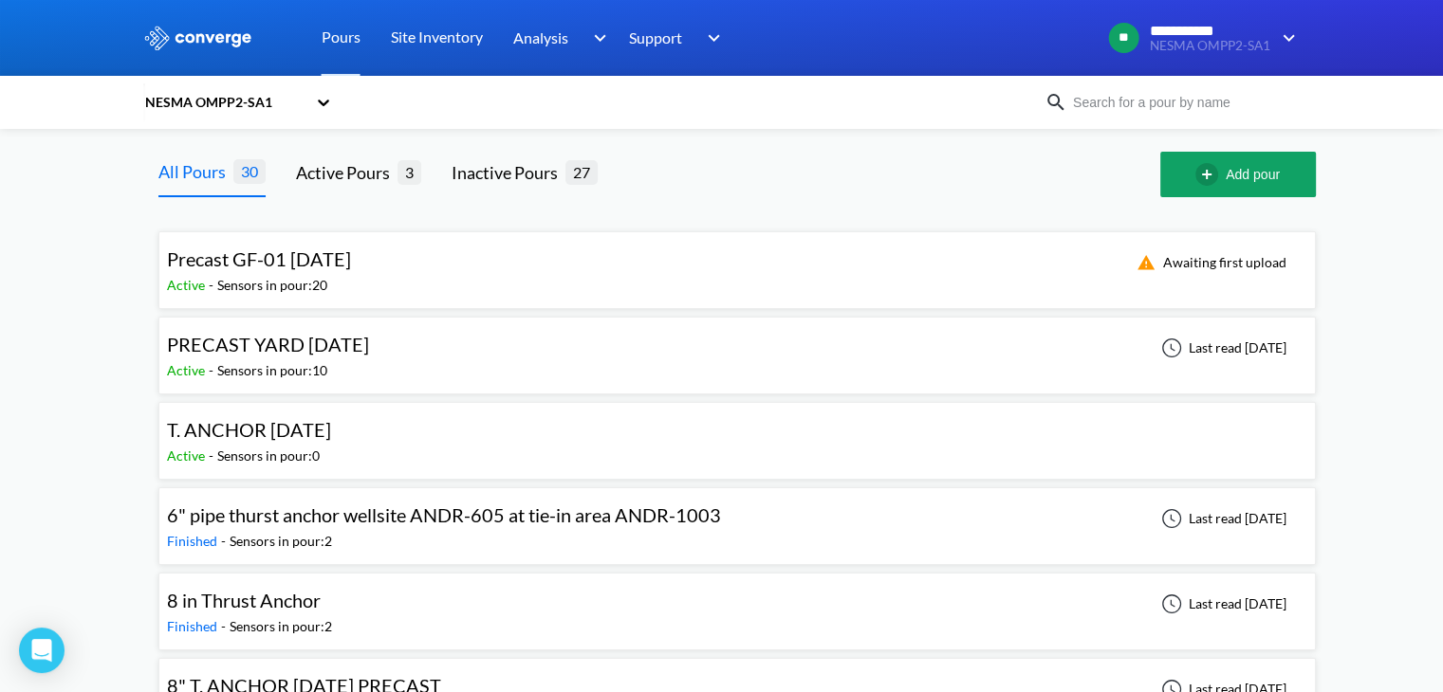
click at [304, 273] on div "Precast GF-01 [DATE]" at bounding box center [259, 259] width 184 height 29
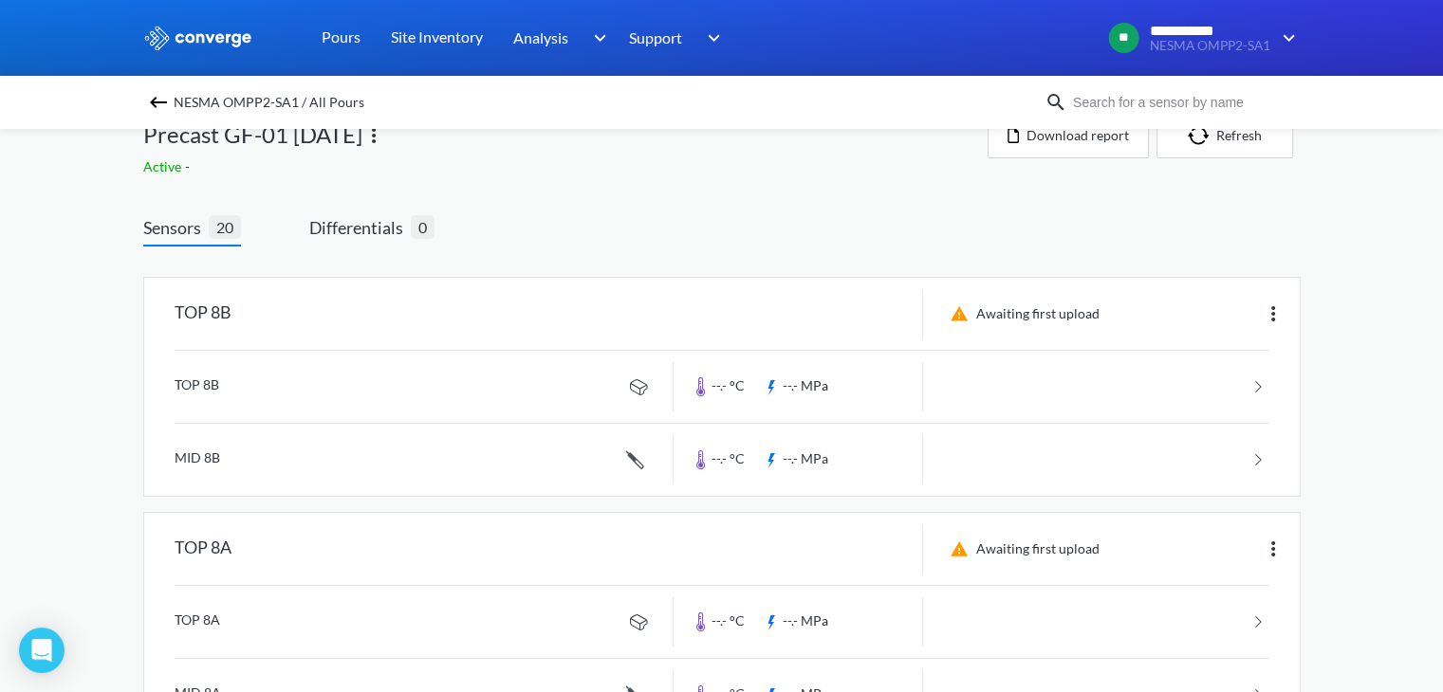
scroll to position [29, 0]
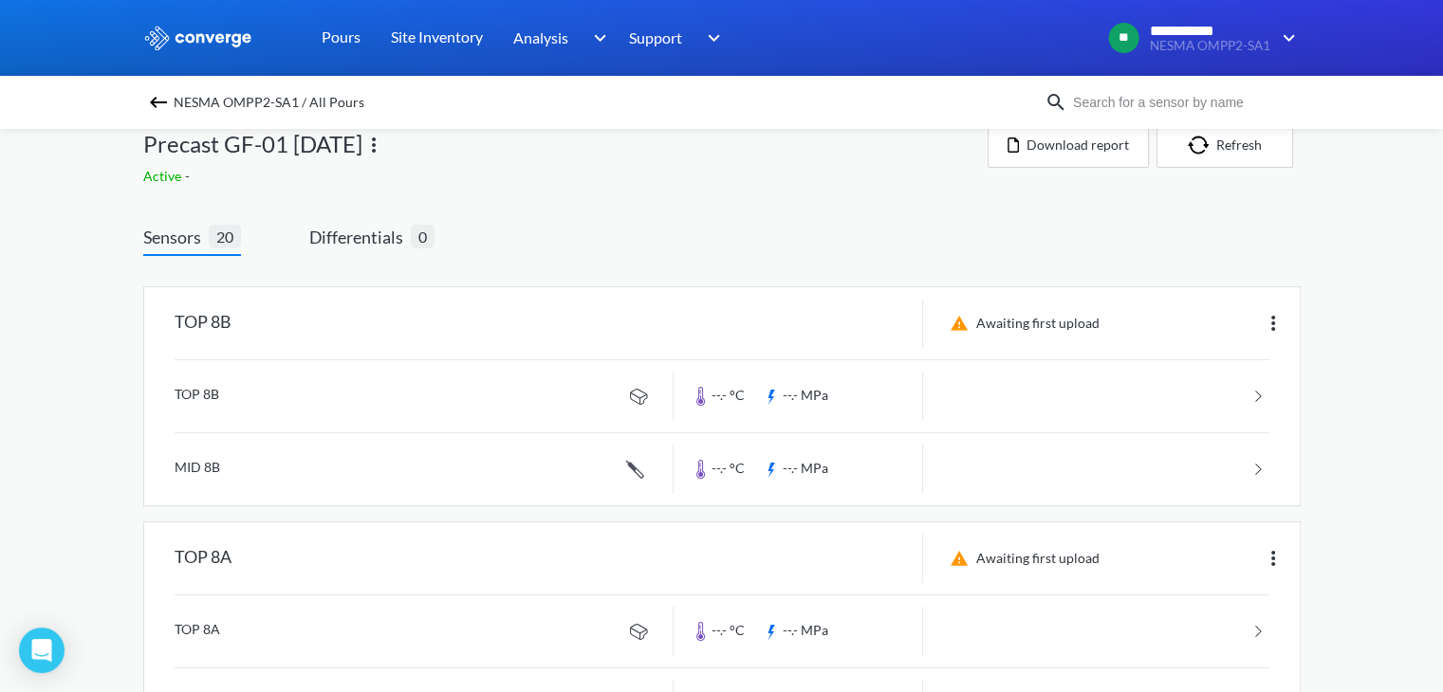
click at [385, 141] on img at bounding box center [373, 145] width 23 height 23
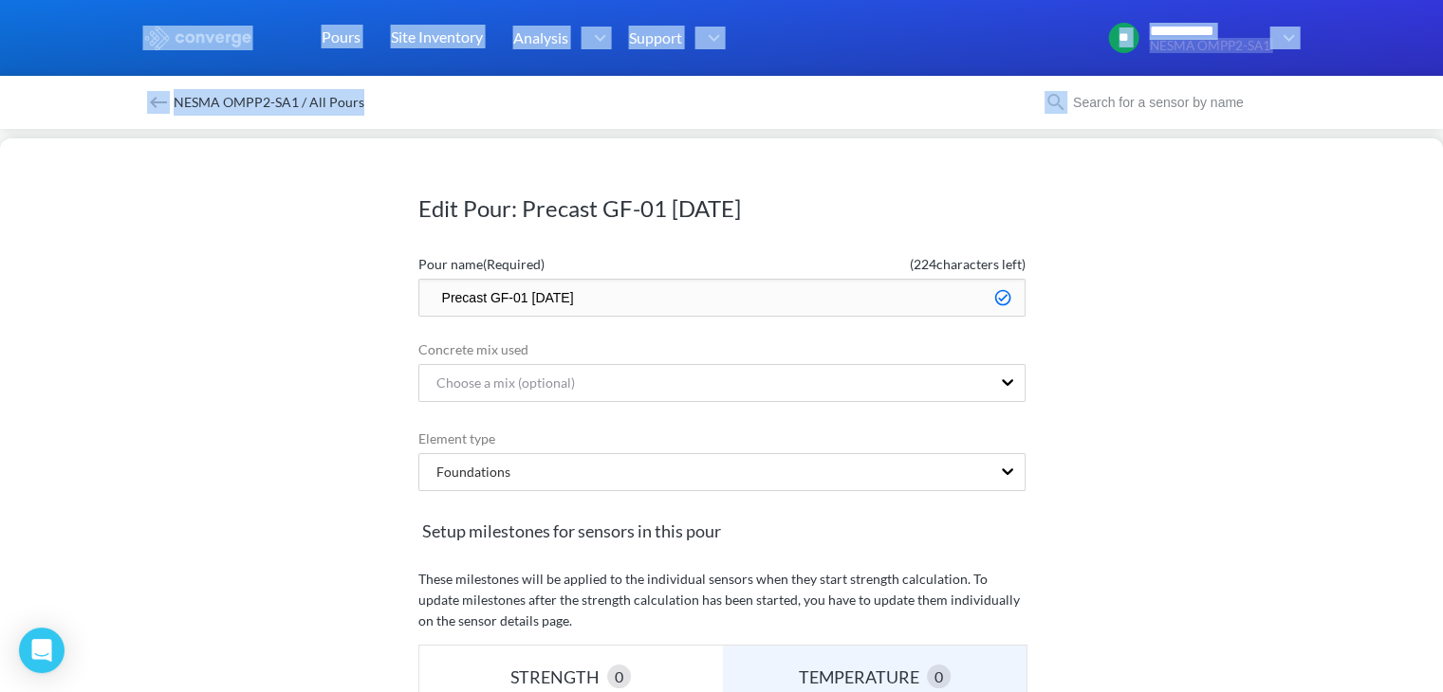
scroll to position [408, 0]
drag, startPoint x: 0, startPoint y: 736, endPoint x: 67, endPoint y: 700, distance: 76.4
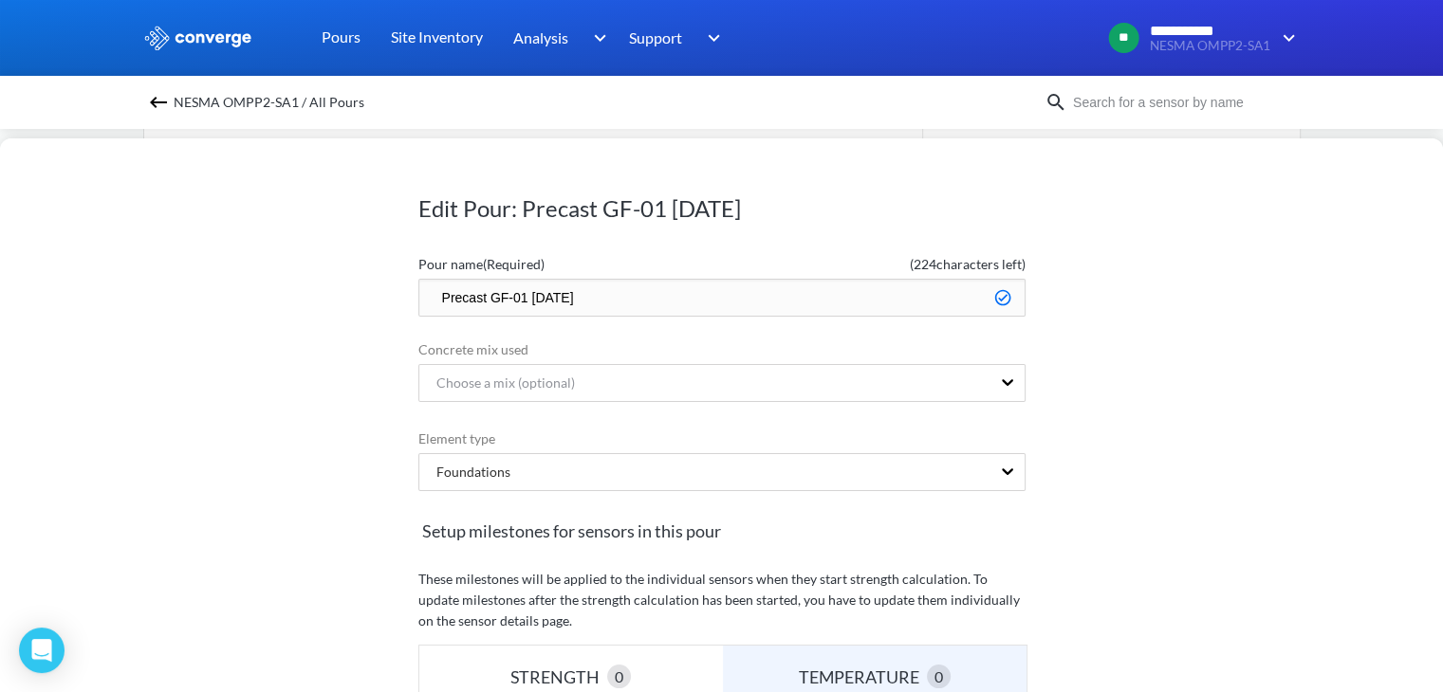
click at [1224, 304] on div "Edit Pour: Precast GF-01 [DATE] Pour name (Required) ( 224 characters left) Pre…" at bounding box center [721, 415] width 1443 height 554
click at [1436, 152] on div "Edit Pour: Precast GF-01 [DATE] Pour name (Required) ( 224 characters left) Pre…" at bounding box center [721, 415] width 1443 height 554
click at [1260, 299] on div "Edit Pour: Precast GF-01 [DATE] Pour name (Required) ( 224 characters left) Pre…" at bounding box center [721, 415] width 1443 height 554
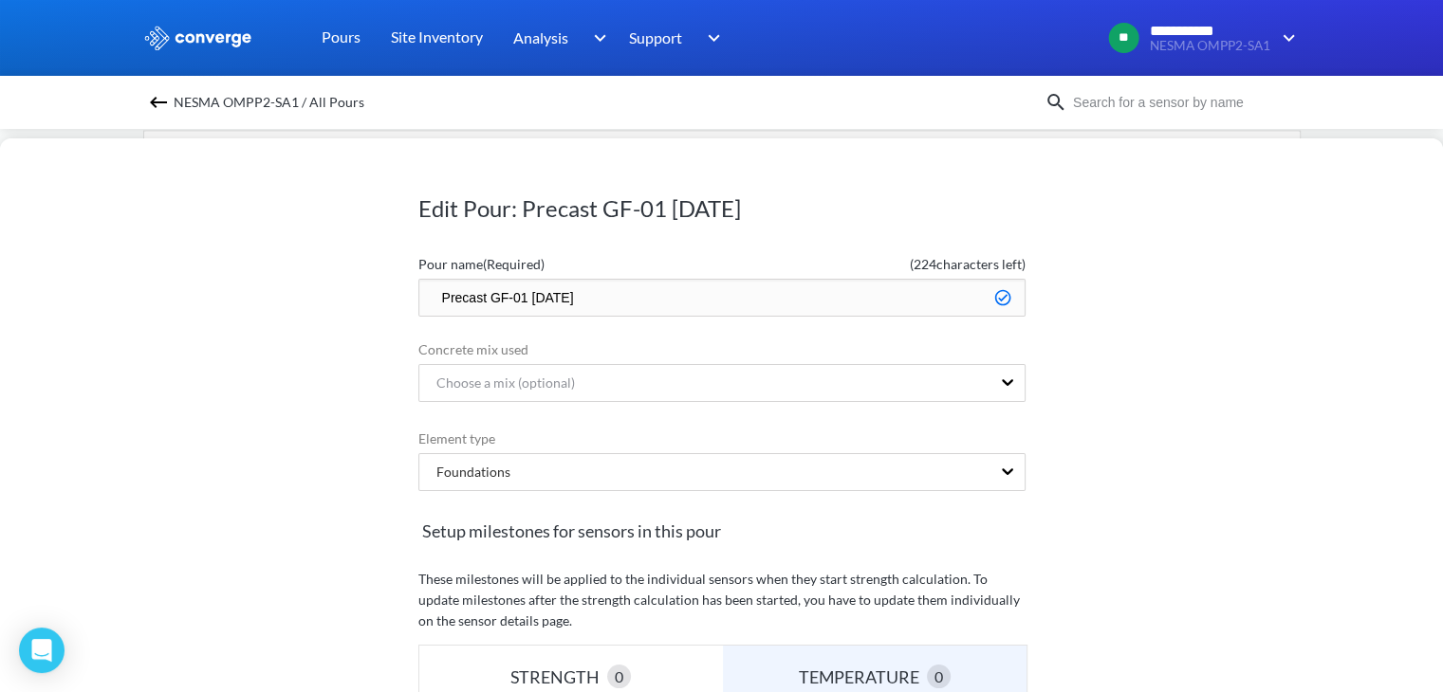
click at [1260, 395] on div "Edit Pour: Precast GF-01 [DATE] Pour name (Required) ( 224 characters left) Pre…" at bounding box center [721, 415] width 1443 height 554
click at [163, 101] on img at bounding box center [158, 102] width 23 height 23
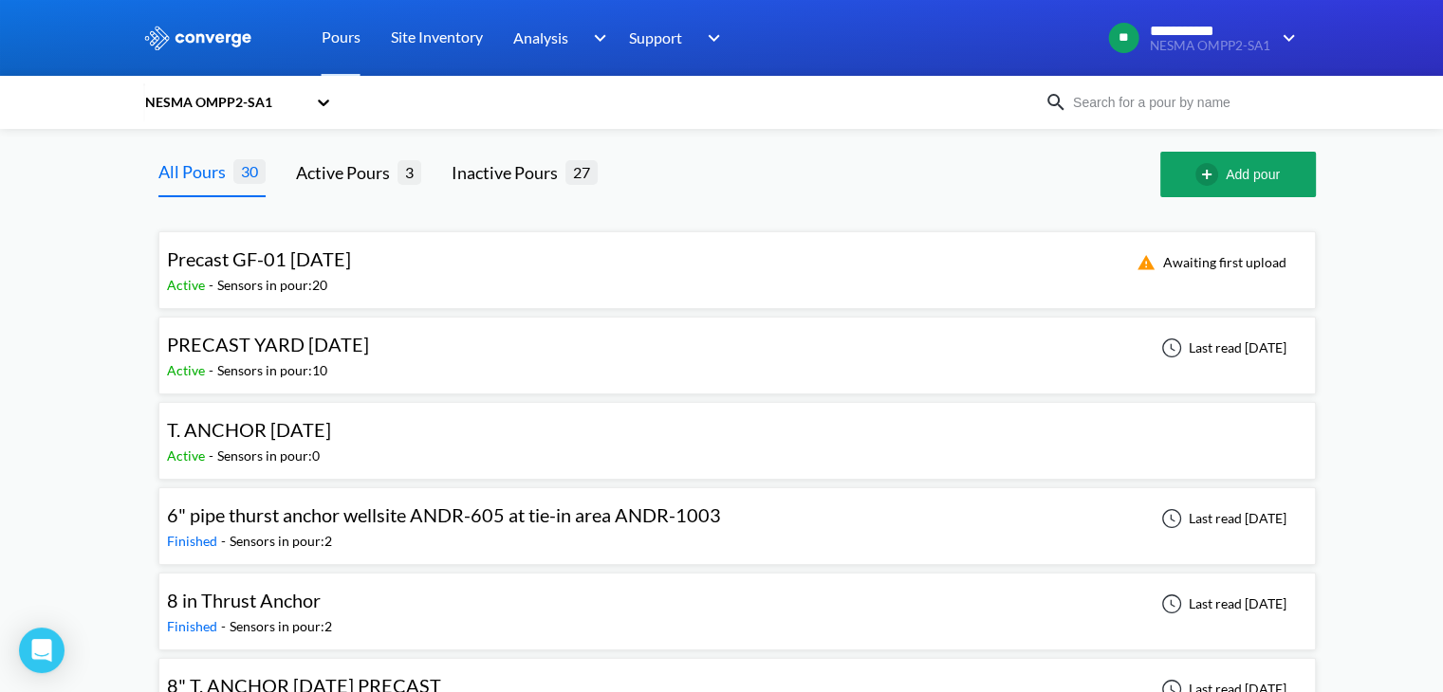
click at [503, 366] on div "PRECAST YARD [DATE] Active - Sensors in pour: 10 Last read [DATE]" at bounding box center [737, 355] width 1140 height 61
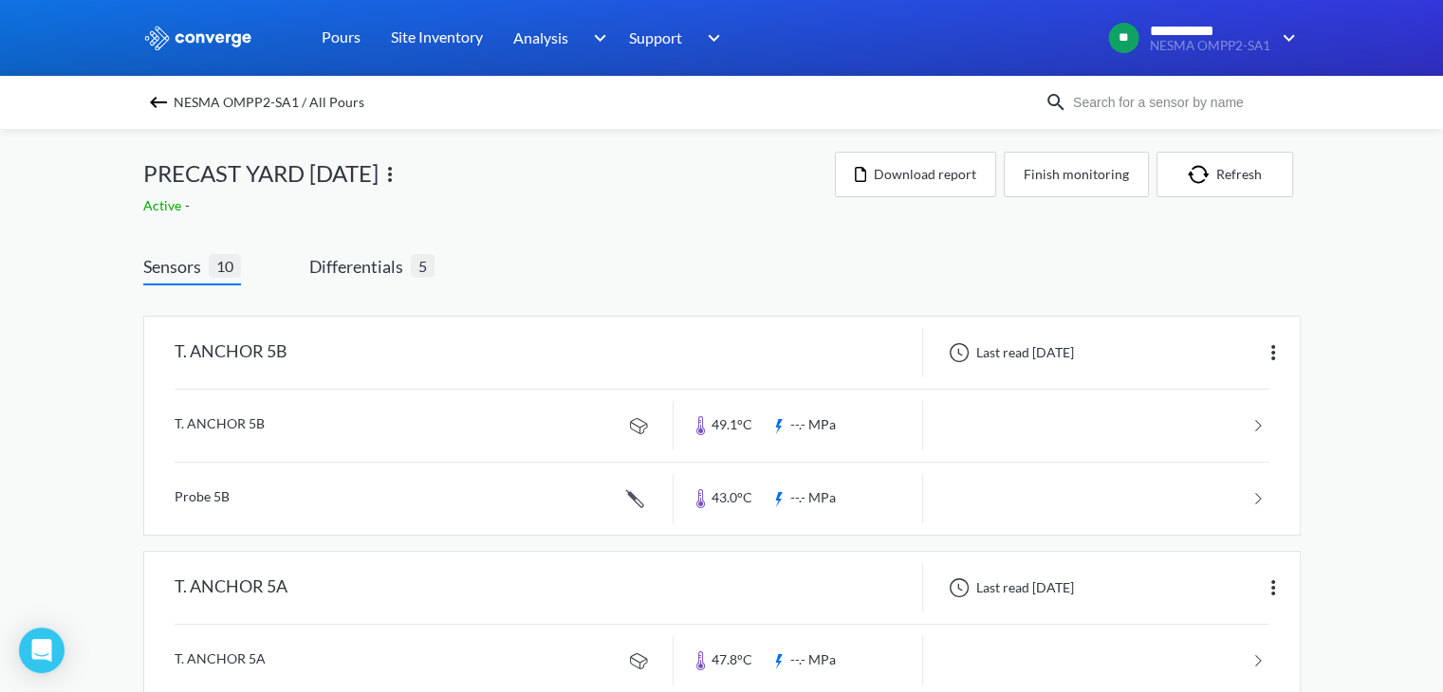
click at [401, 178] on img at bounding box center [389, 174] width 23 height 23
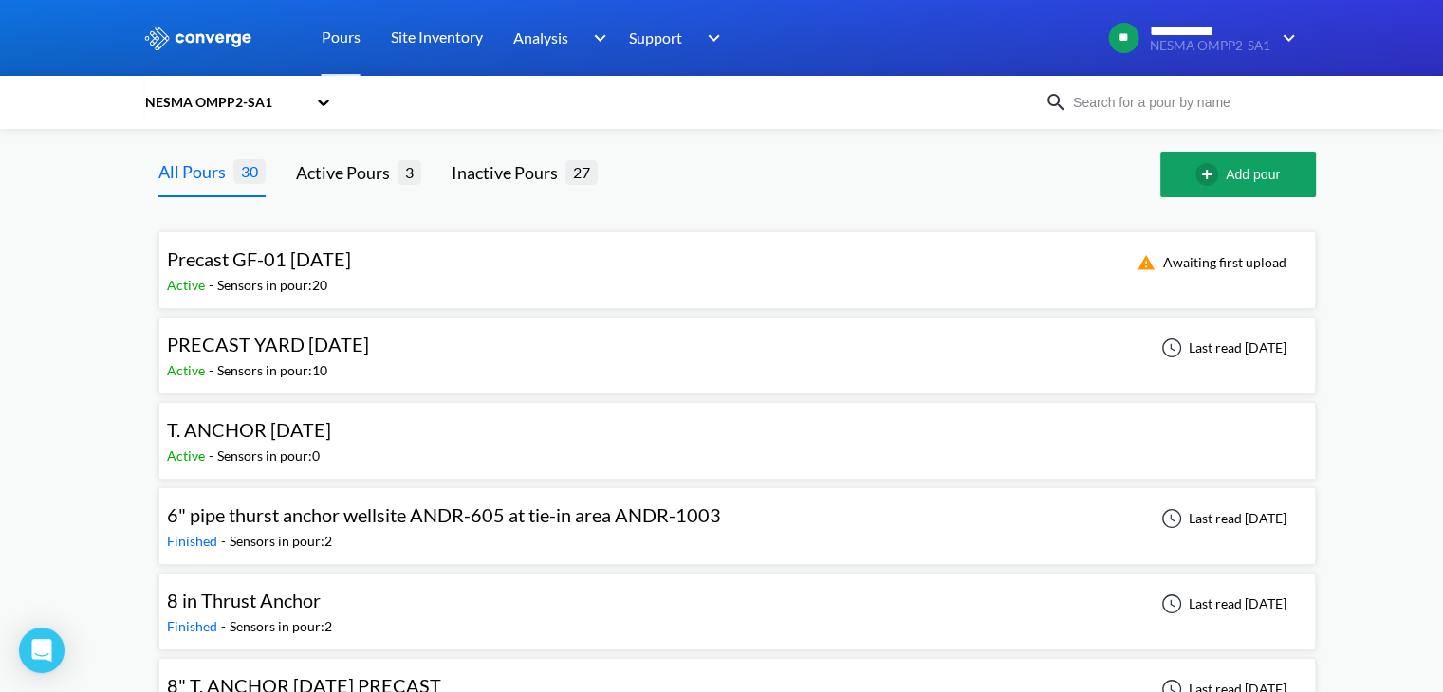
click at [617, 274] on div "Precast GF-01 [DATE] Active - Sensors in pour: 20 Awaiting first upload" at bounding box center [737, 270] width 1140 height 61
click at [351, 267] on span "Precast GF-01 [DATE]" at bounding box center [259, 259] width 184 height 23
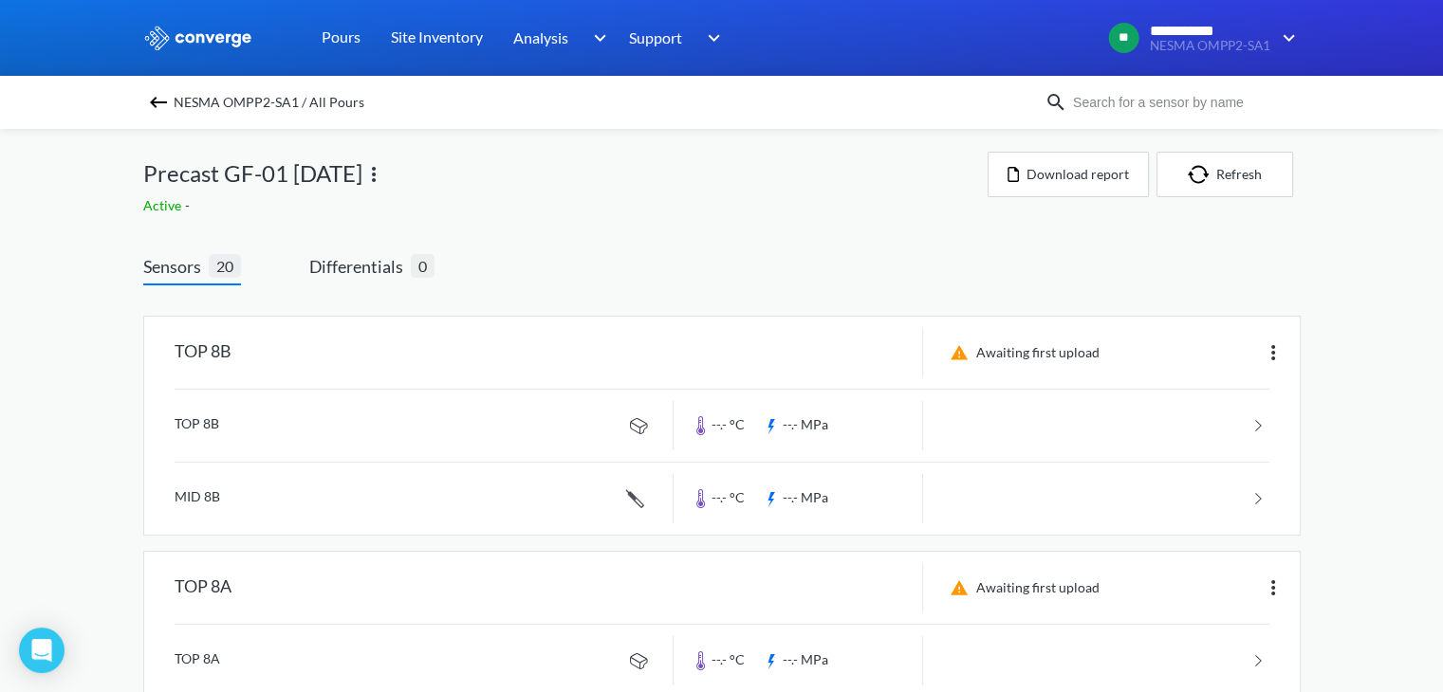
scroll to position [1, 0]
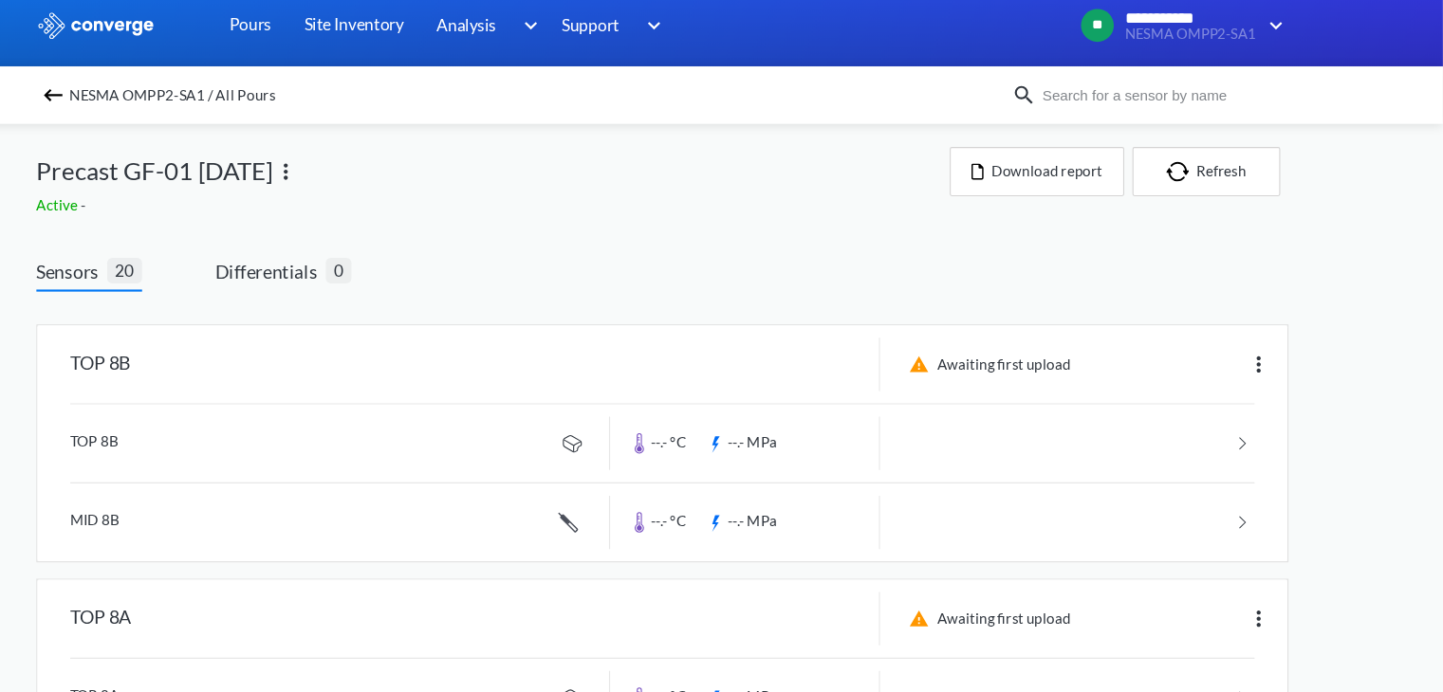
drag, startPoint x: 1397, startPoint y: 312, endPoint x: 1455, endPoint y: 293, distance: 60.9
click at [1443, 293] on html "**********" at bounding box center [721, 345] width 1443 height 692
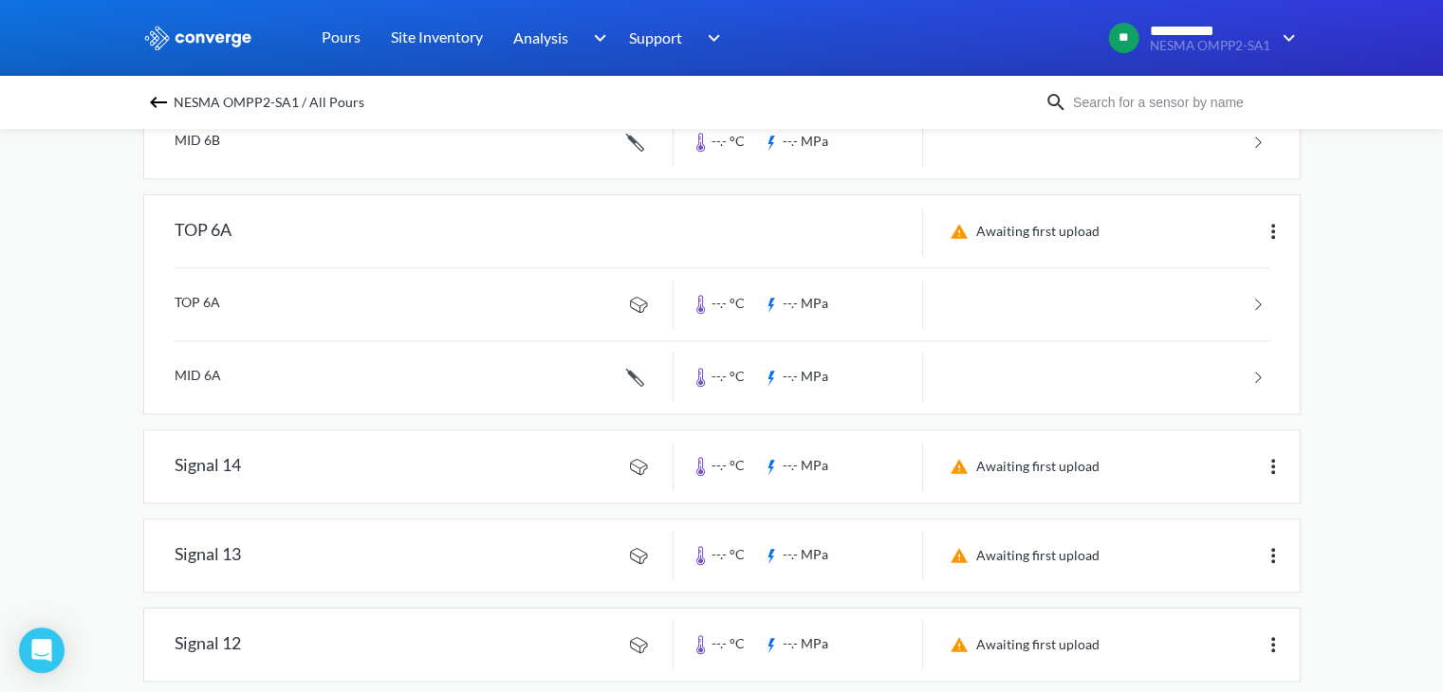
scroll to position [1266, 0]
